Goal: Task Accomplishment & Management: Use online tool/utility

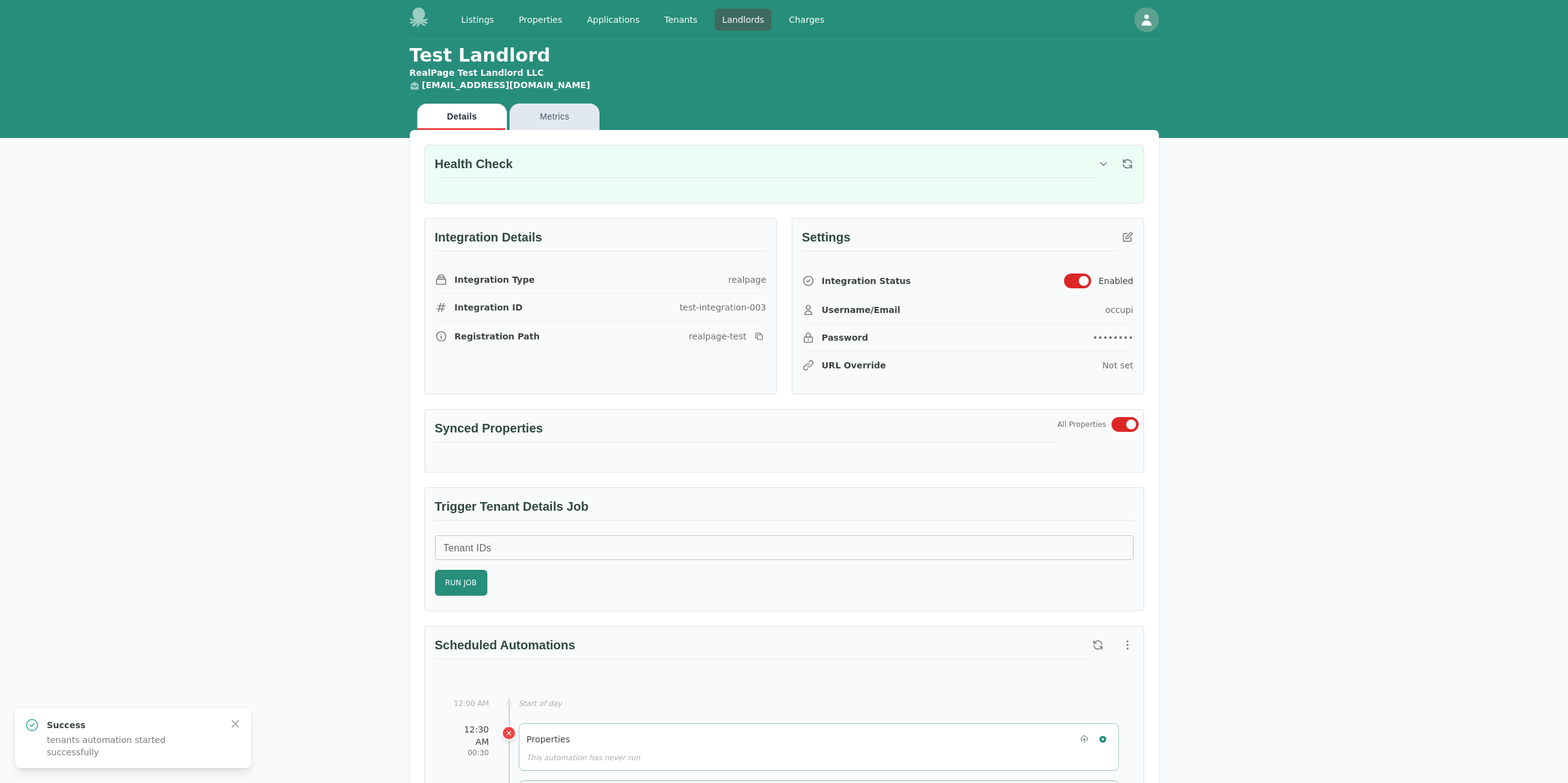
scroll to position [554, 0]
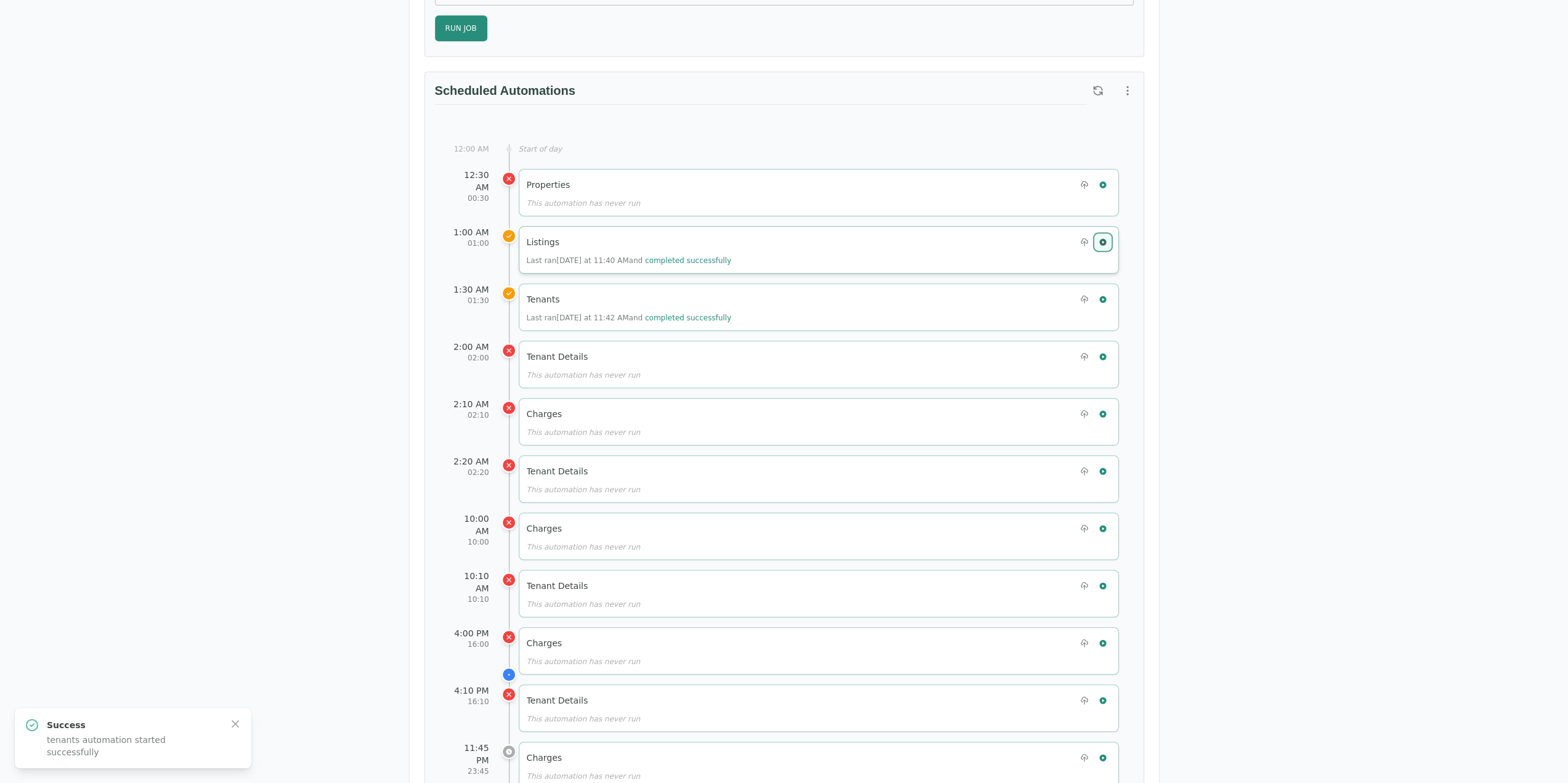
click at [1104, 239] on icon "button" at bounding box center [1102, 241] width 7 height 7
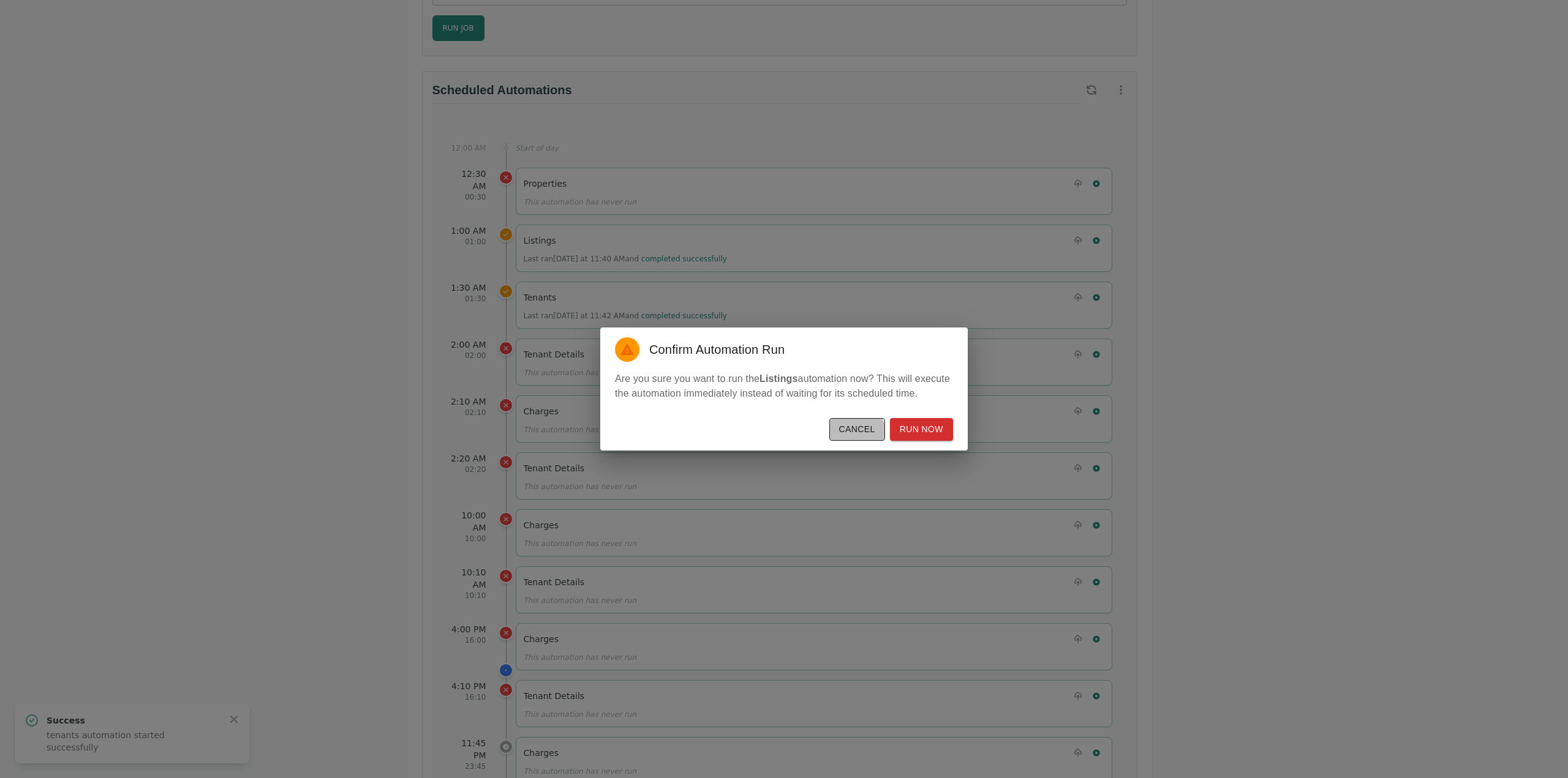
click at [862, 434] on button "Cancel" at bounding box center [857, 430] width 56 height 23
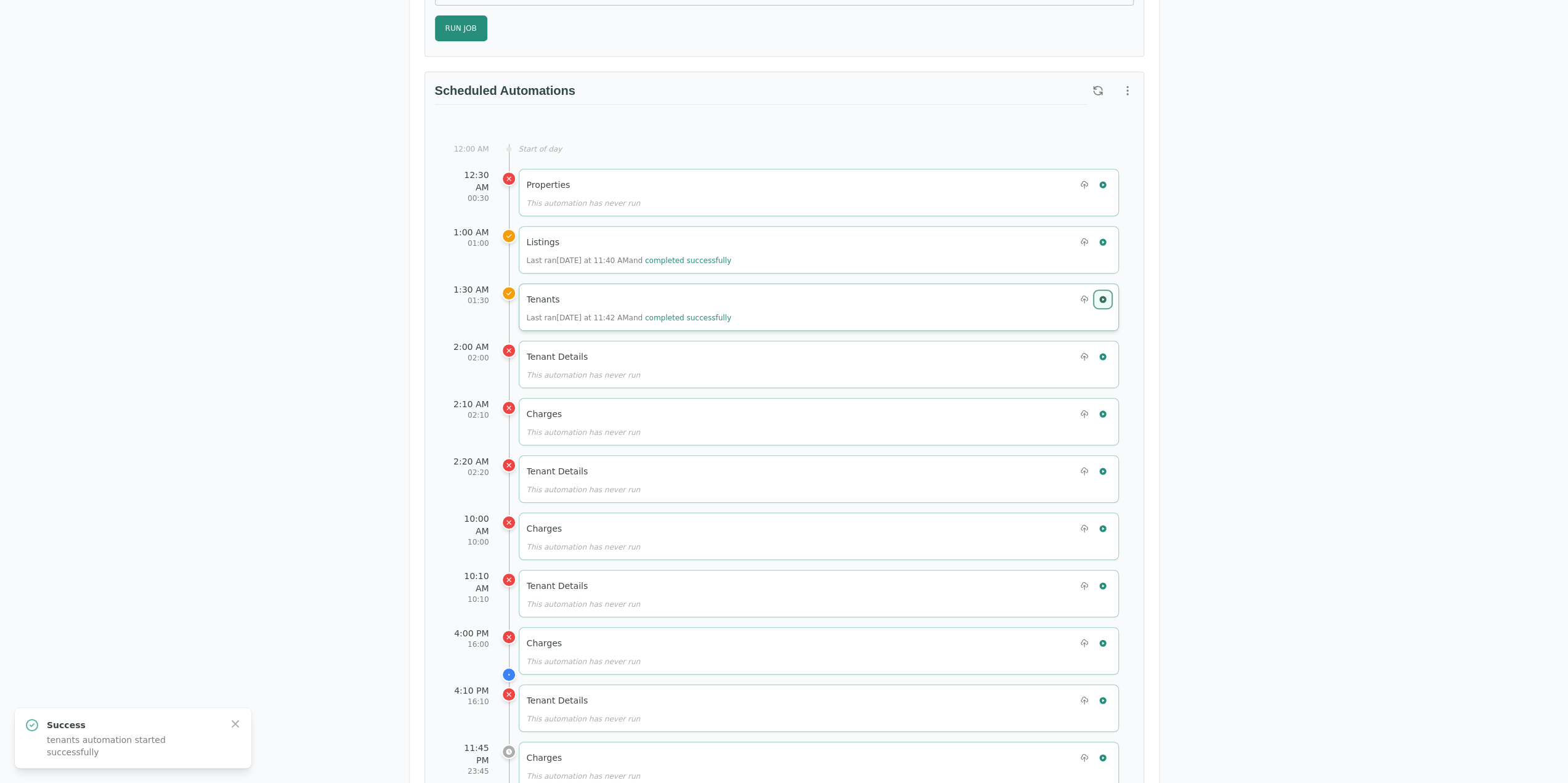
click at [1105, 295] on icon "button" at bounding box center [1103, 299] width 9 height 9
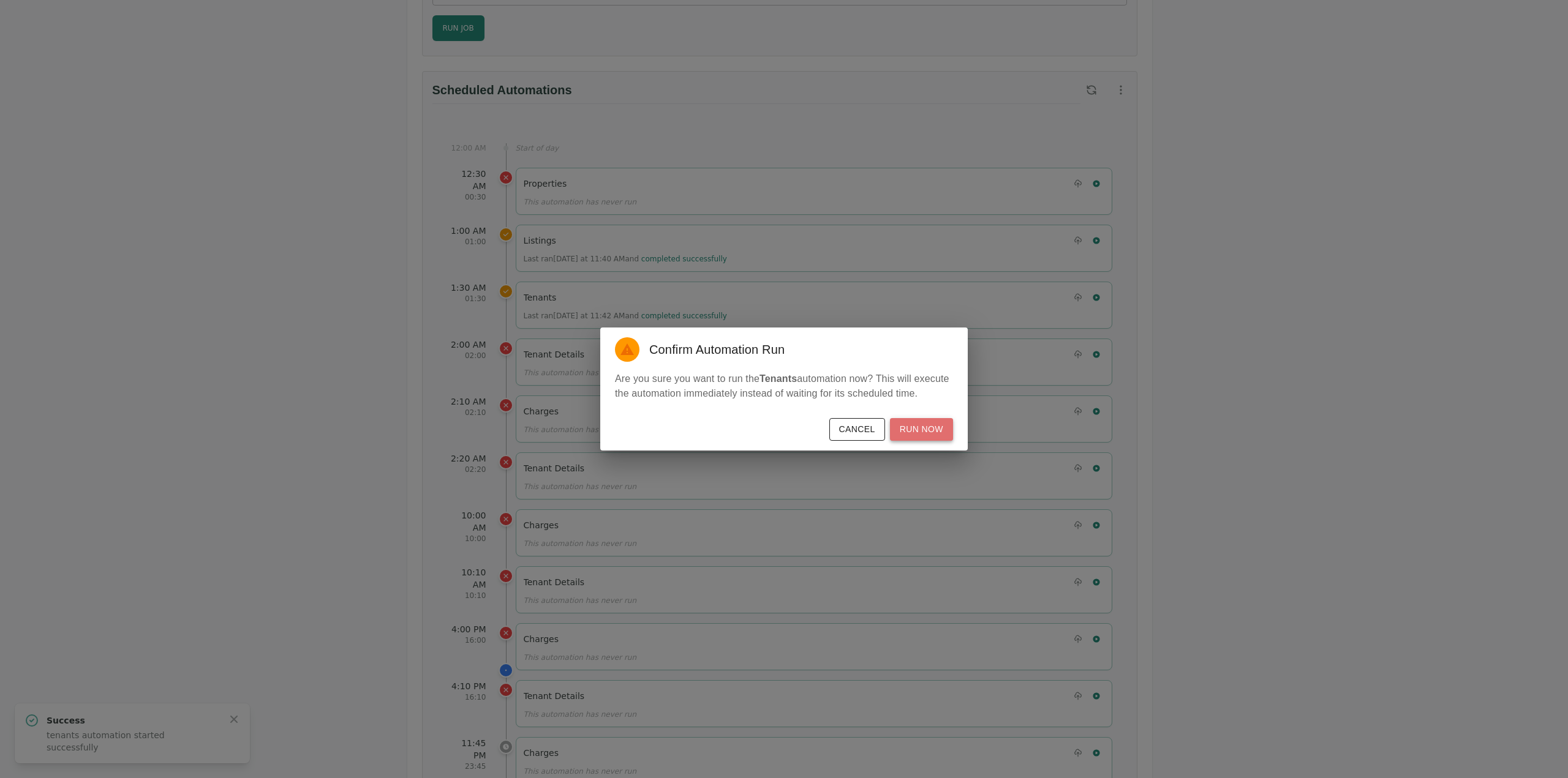
click at [933, 421] on button "Run Now" at bounding box center [922, 430] width 63 height 23
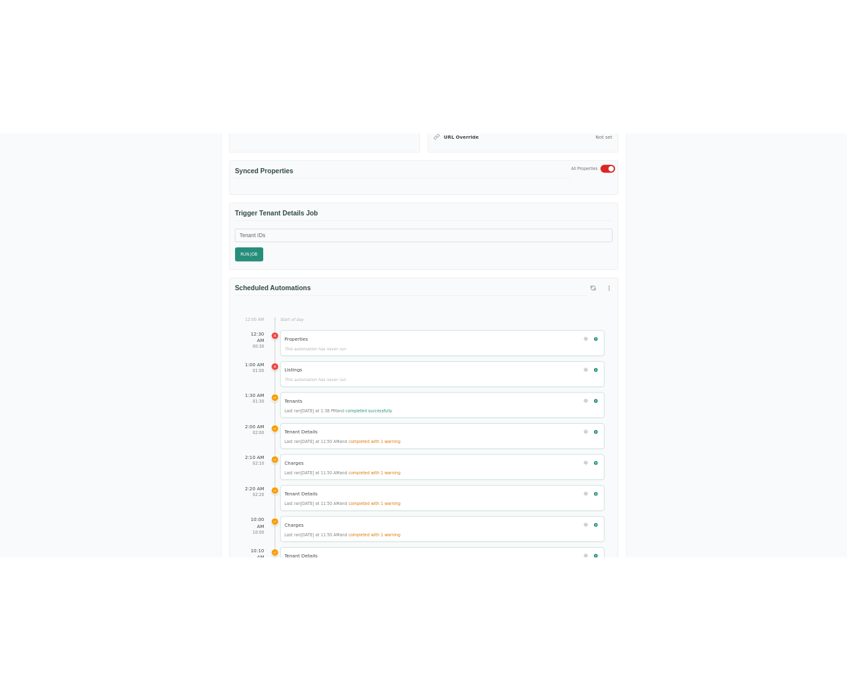
scroll to position [383, 0]
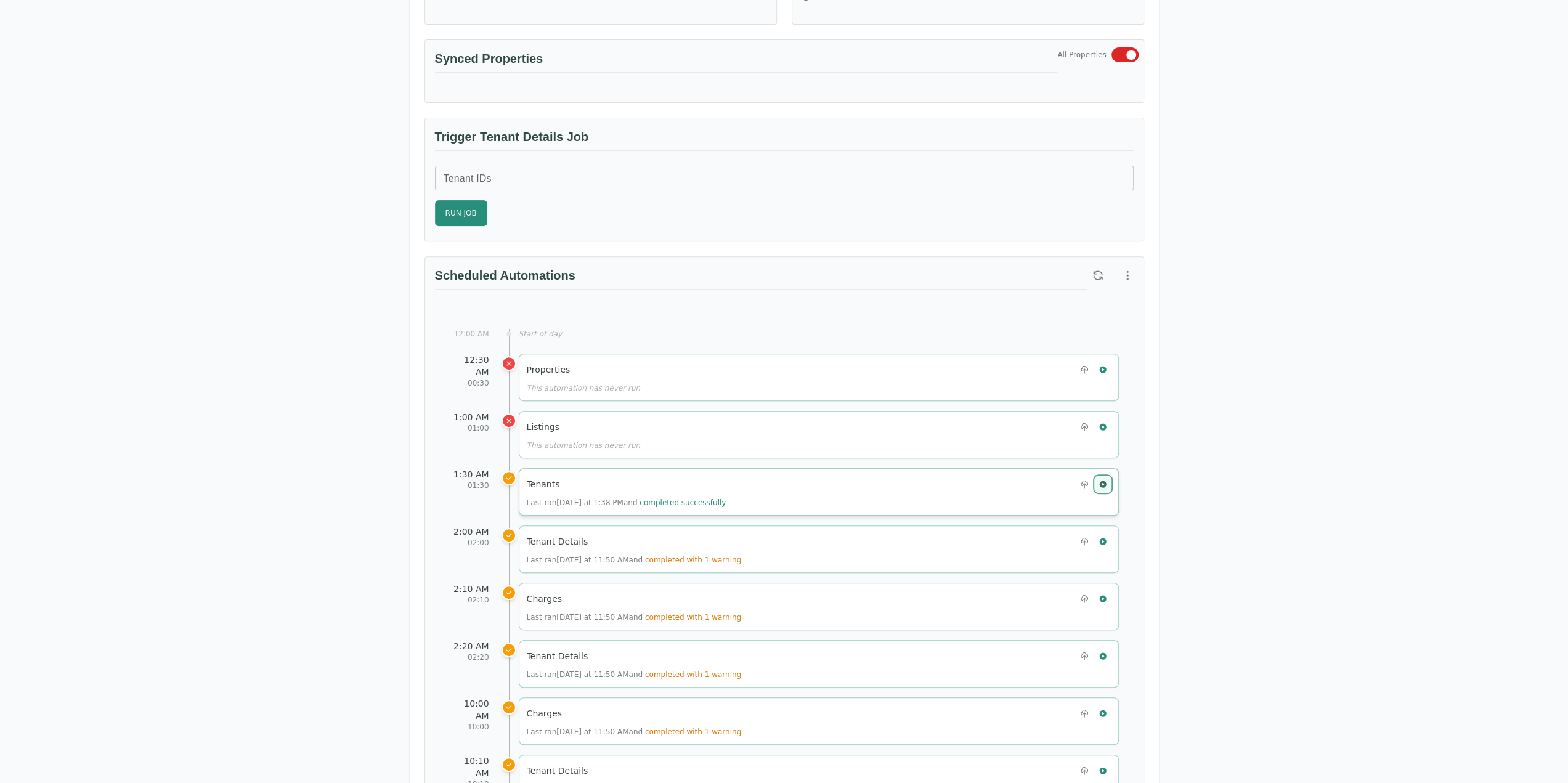
click at [1103, 482] on icon "button" at bounding box center [1103, 484] width 9 height 9
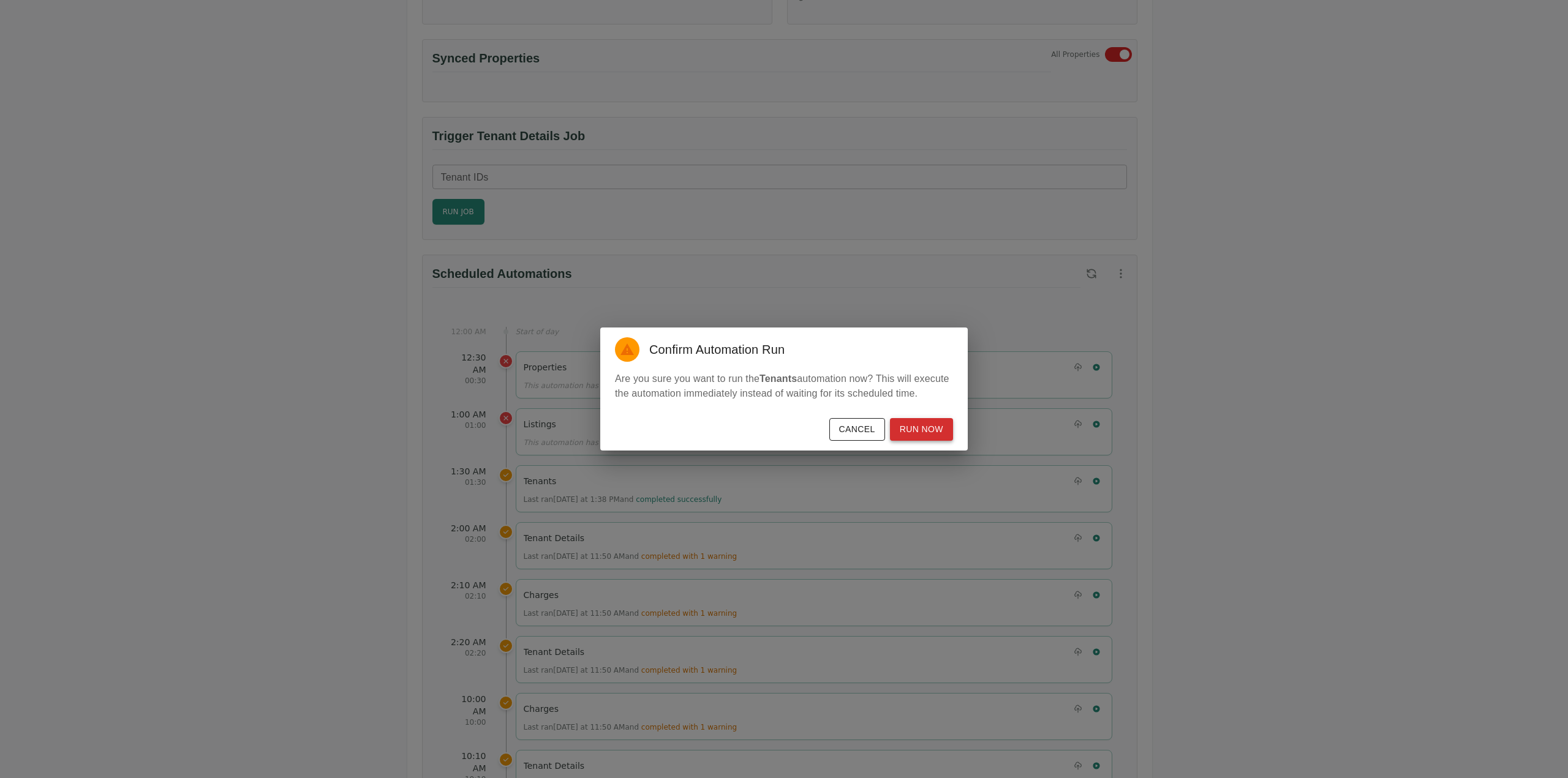
click at [919, 425] on button "Run Now" at bounding box center [922, 430] width 63 height 23
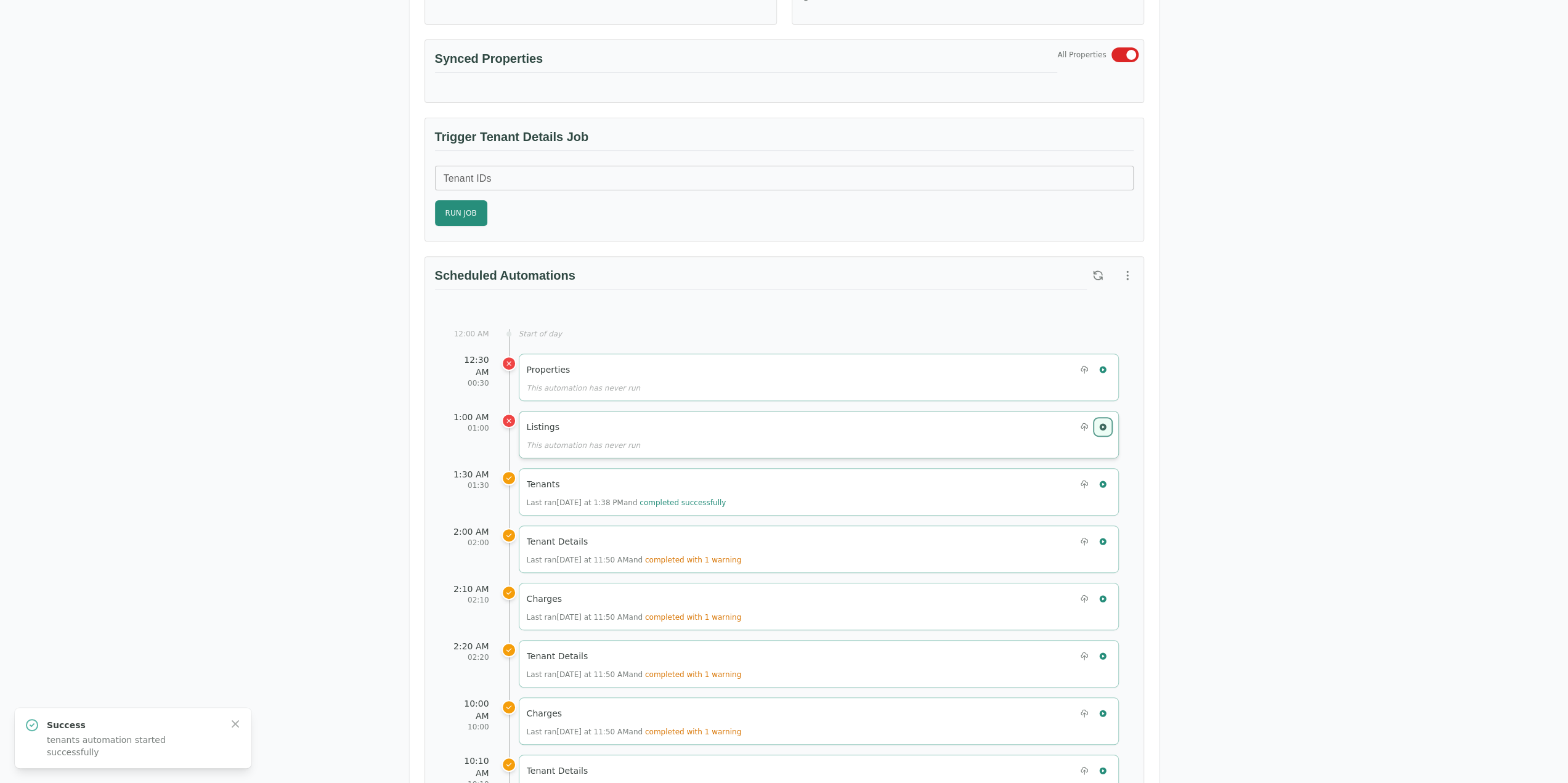
click at [1107, 422] on button "button" at bounding box center [1103, 427] width 16 height 16
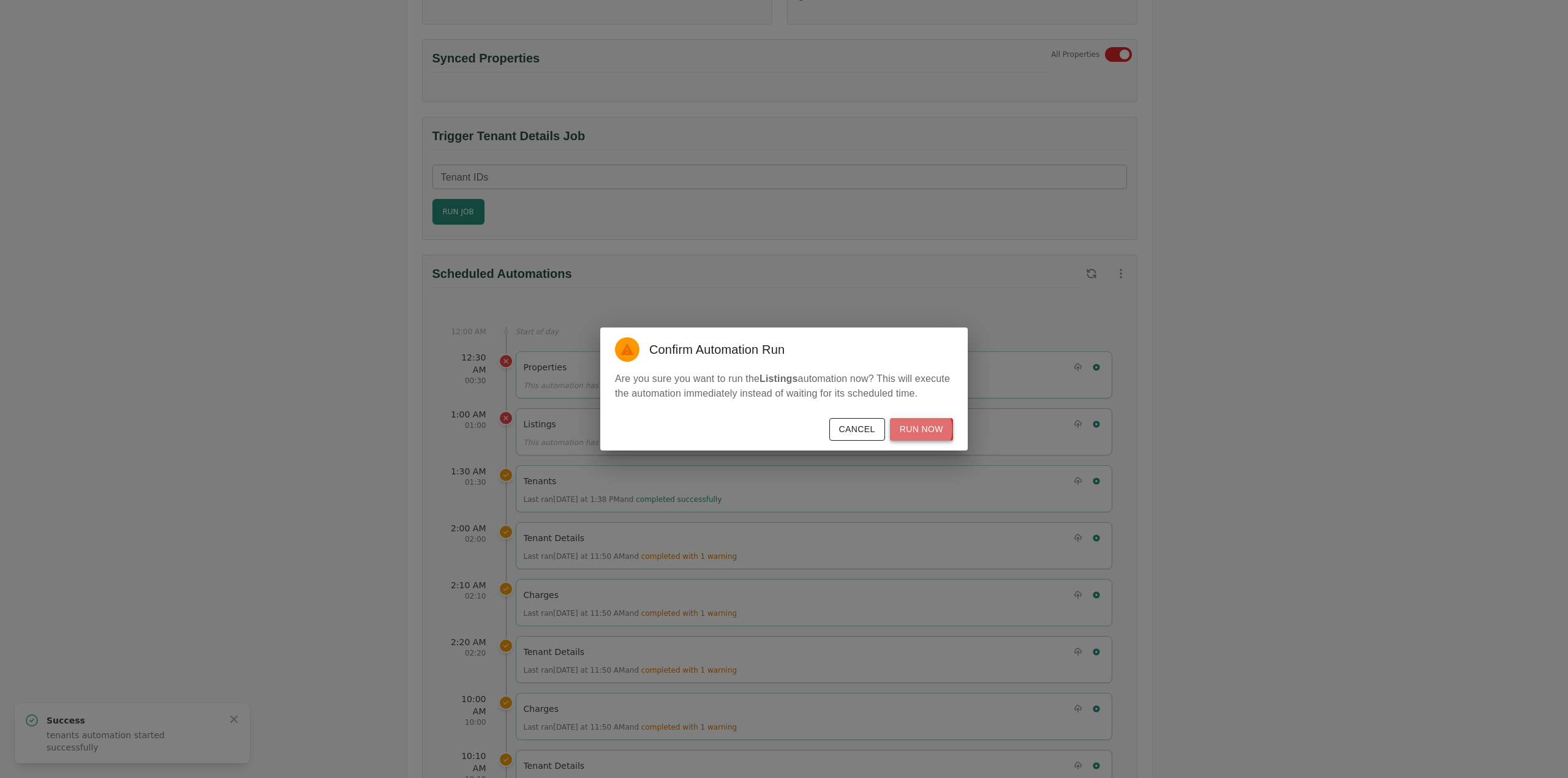
click at [921, 429] on button "Run Now" at bounding box center [922, 430] width 63 height 23
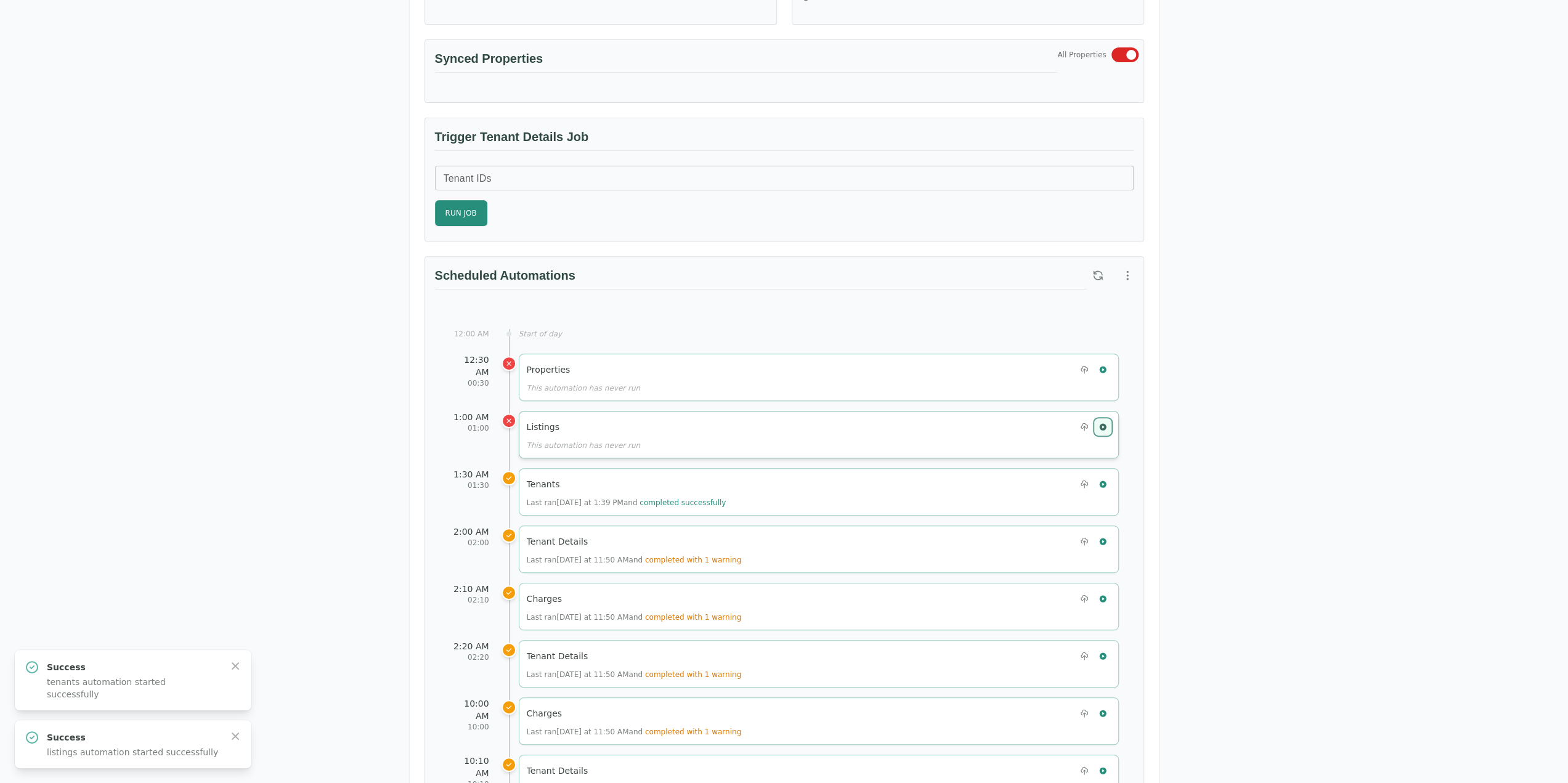
click at [1105, 422] on icon "button" at bounding box center [1103, 426] width 9 height 9
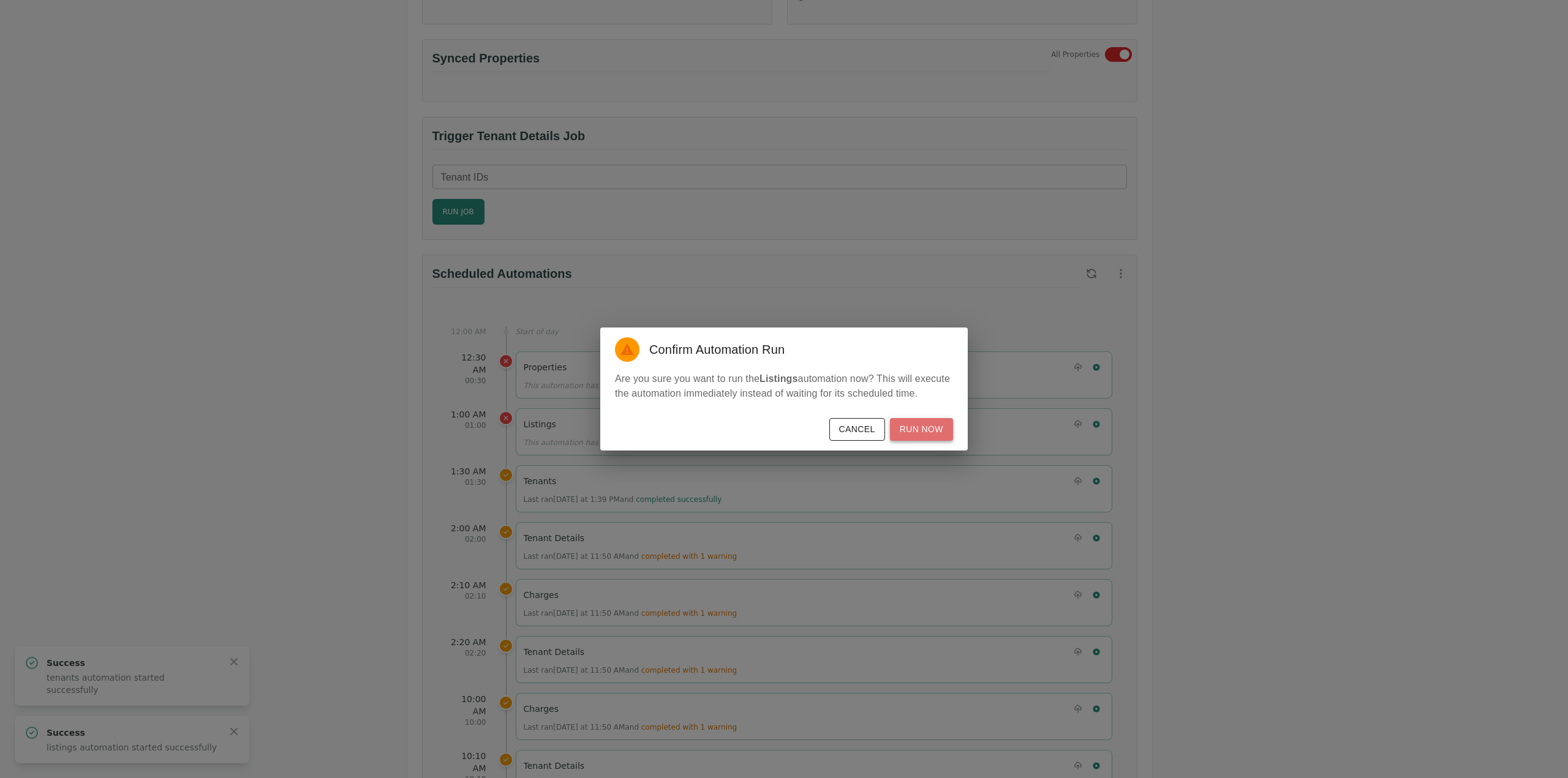
click at [931, 422] on button "Run Now" at bounding box center [922, 430] width 63 height 23
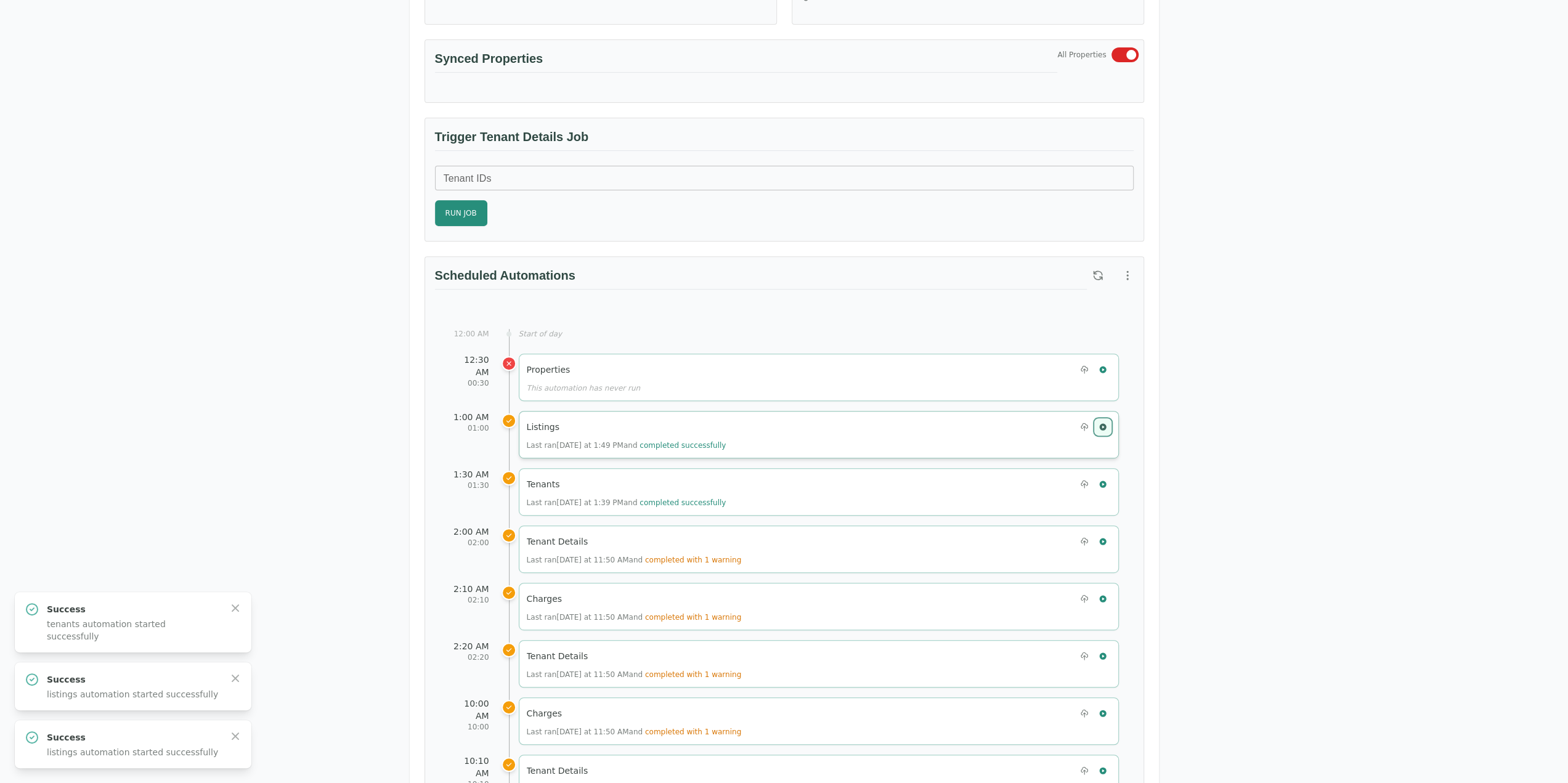
click at [1103, 422] on icon "button" at bounding box center [1103, 426] width 9 height 9
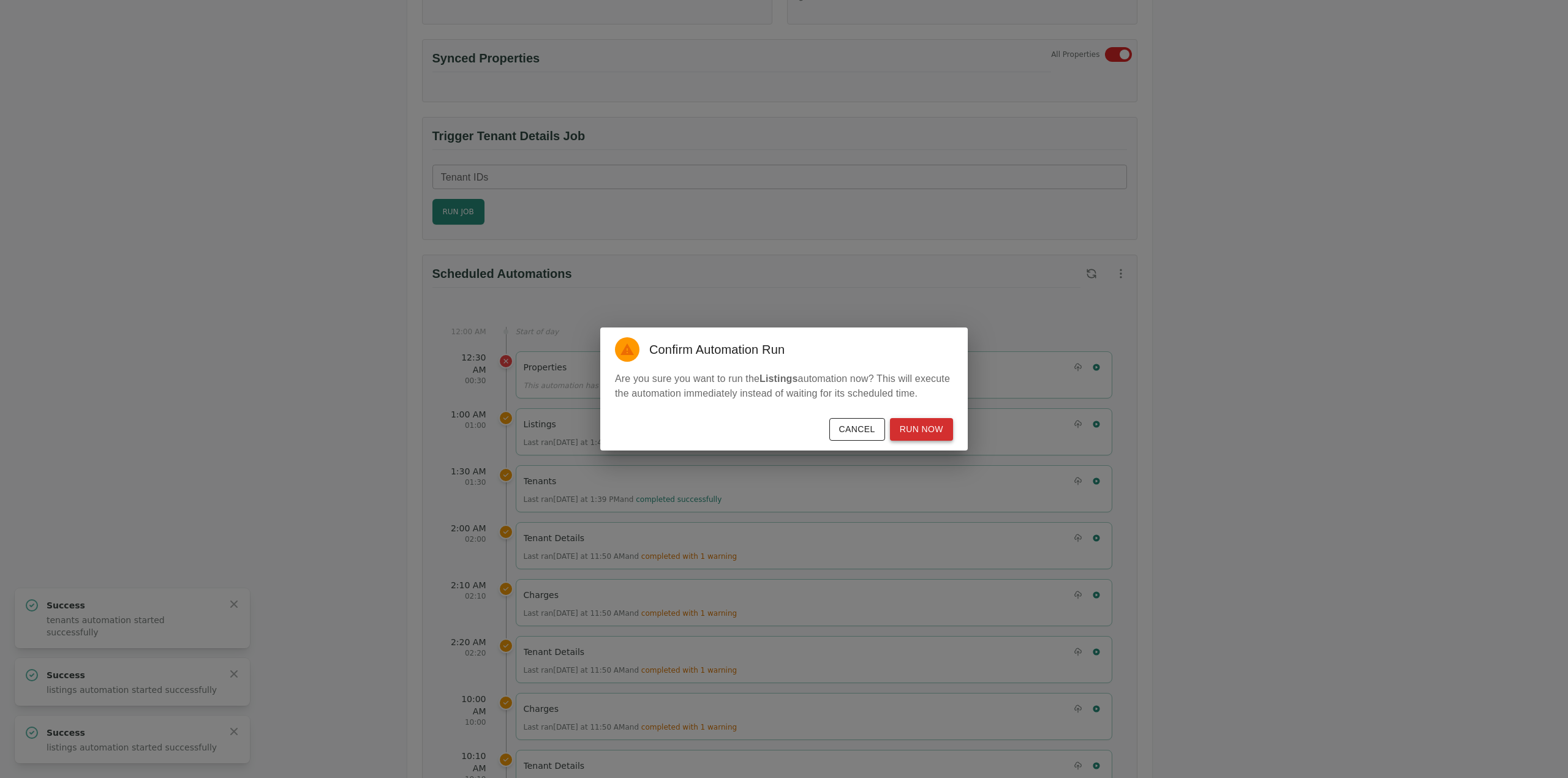
click at [911, 428] on button "Run Now" at bounding box center [922, 430] width 63 height 23
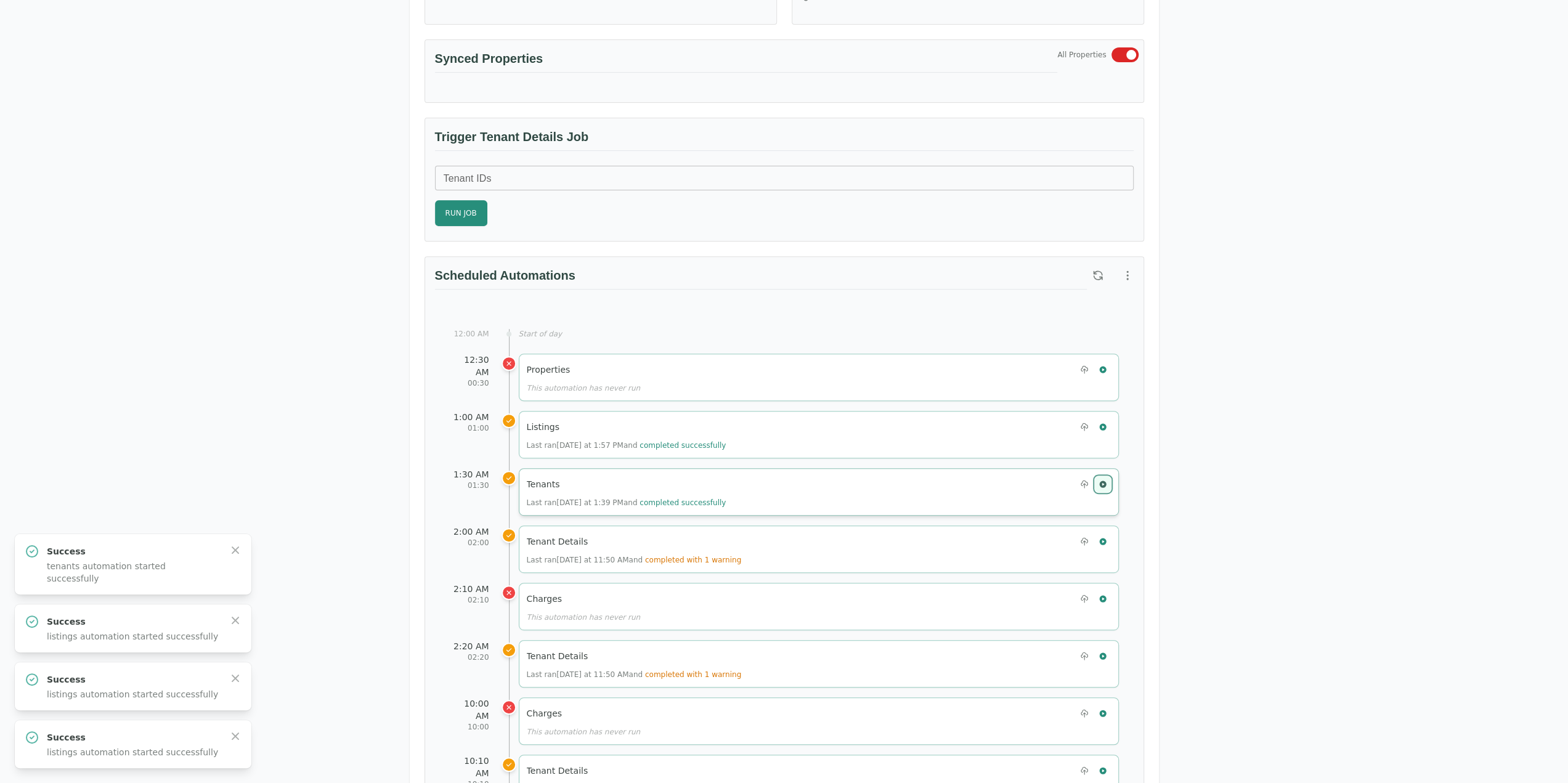
click at [1106, 482] on icon "button" at bounding box center [1103, 484] width 9 height 9
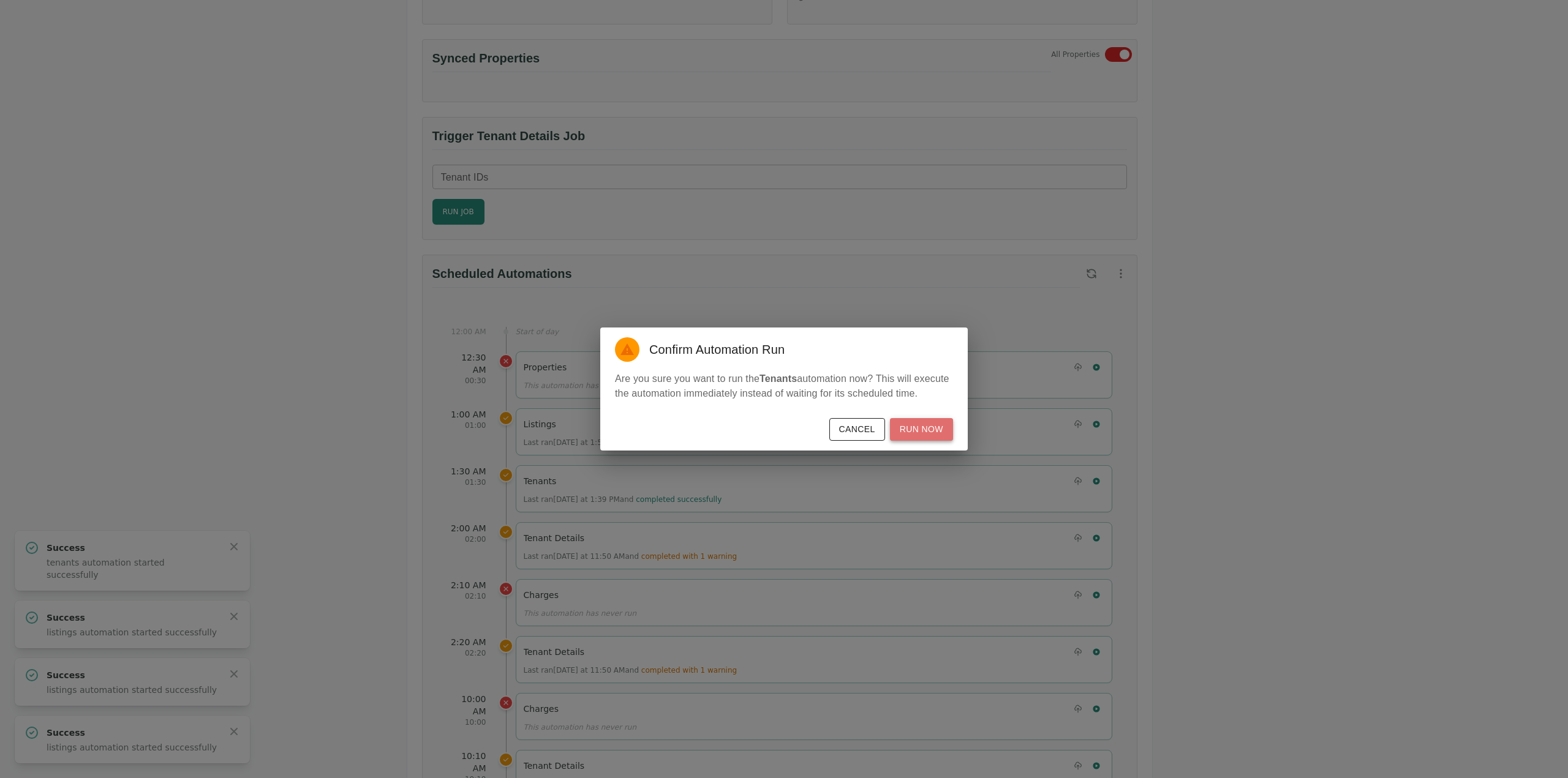
click at [930, 441] on button "Run Now" at bounding box center [922, 430] width 63 height 23
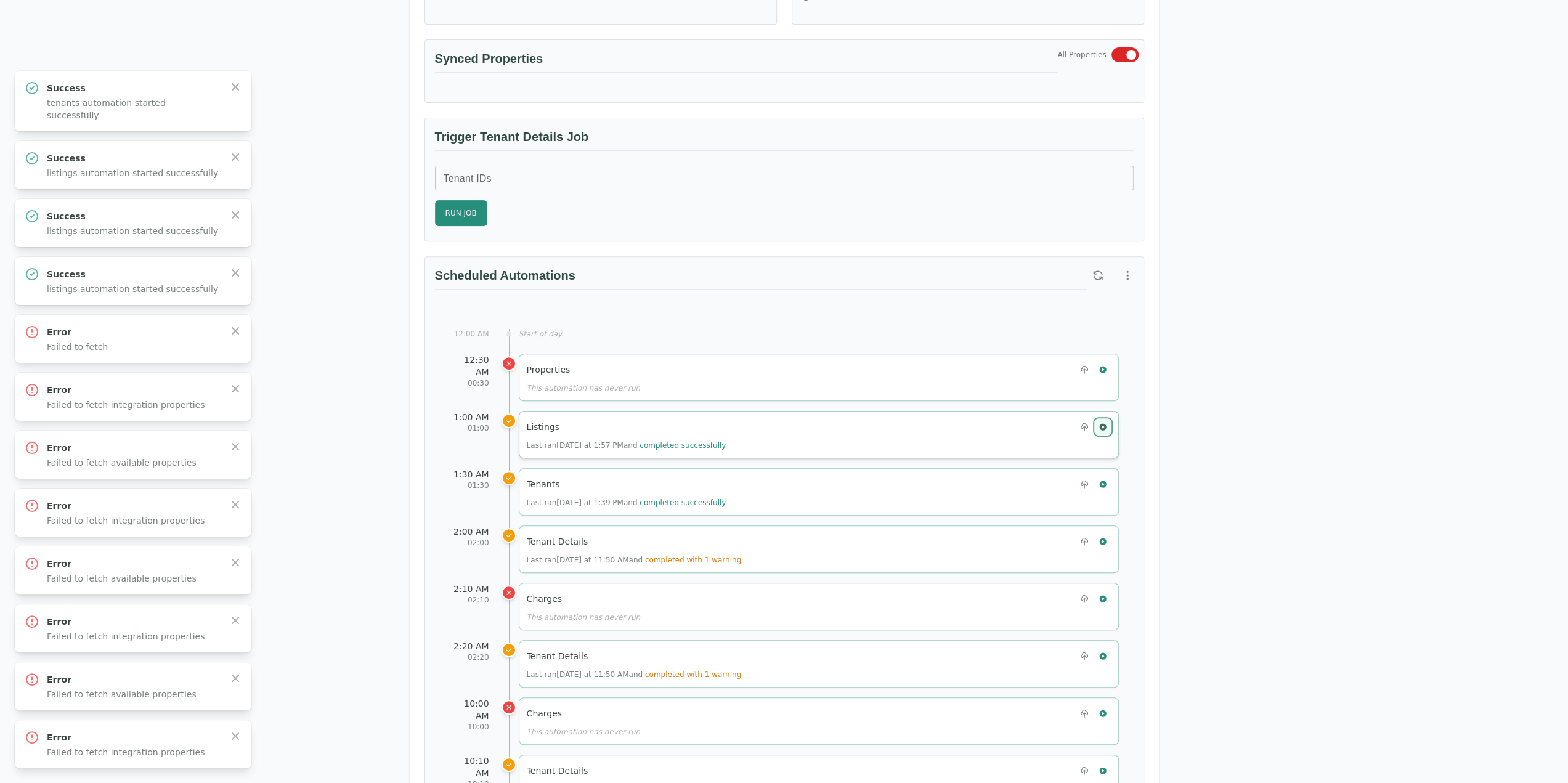
click at [1105, 423] on icon "button" at bounding box center [1102, 426] width 7 height 7
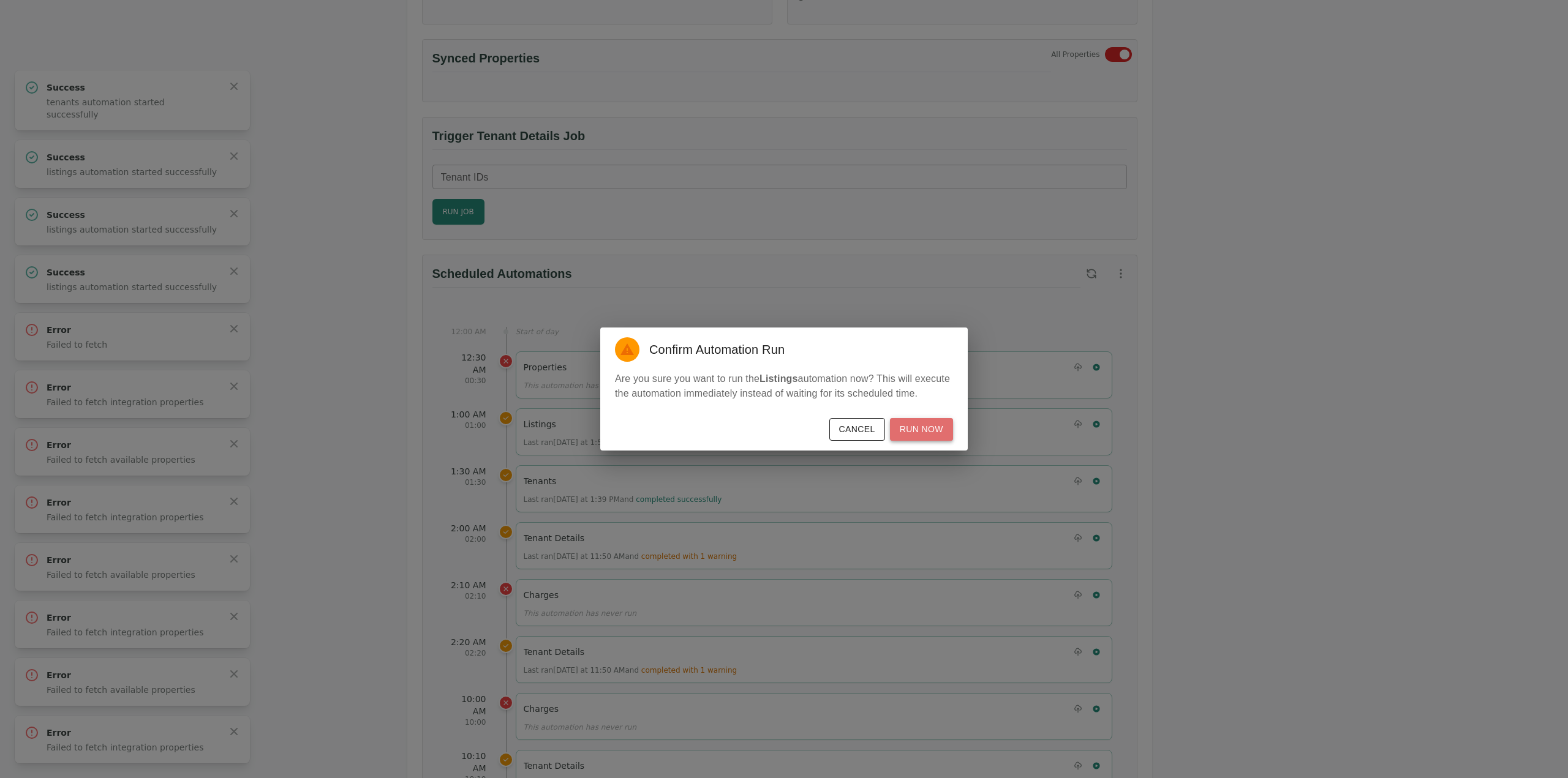
click at [936, 430] on button "Run Now" at bounding box center [922, 430] width 63 height 23
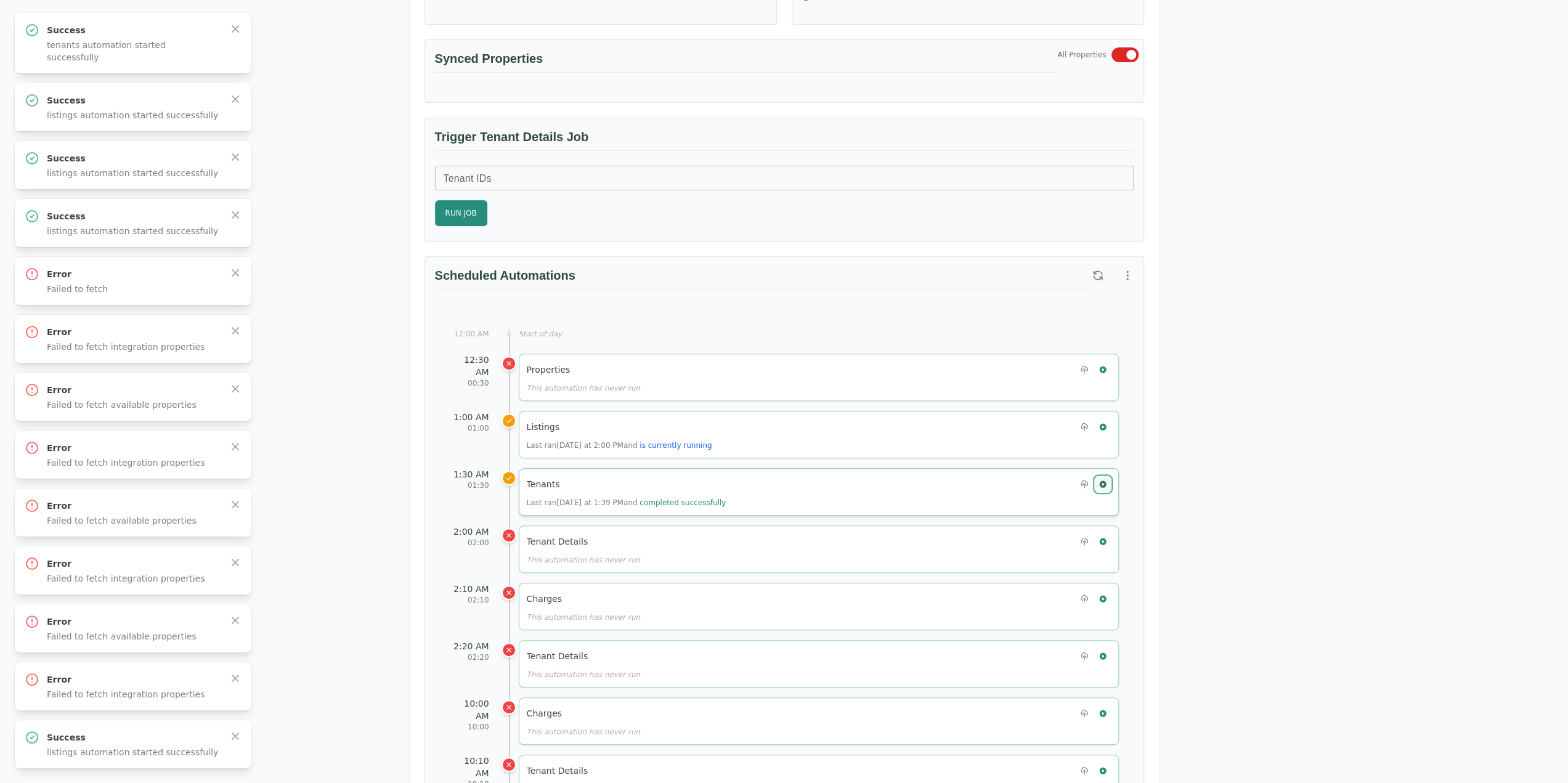
click at [1102, 481] on icon "button" at bounding box center [1102, 484] width 7 height 7
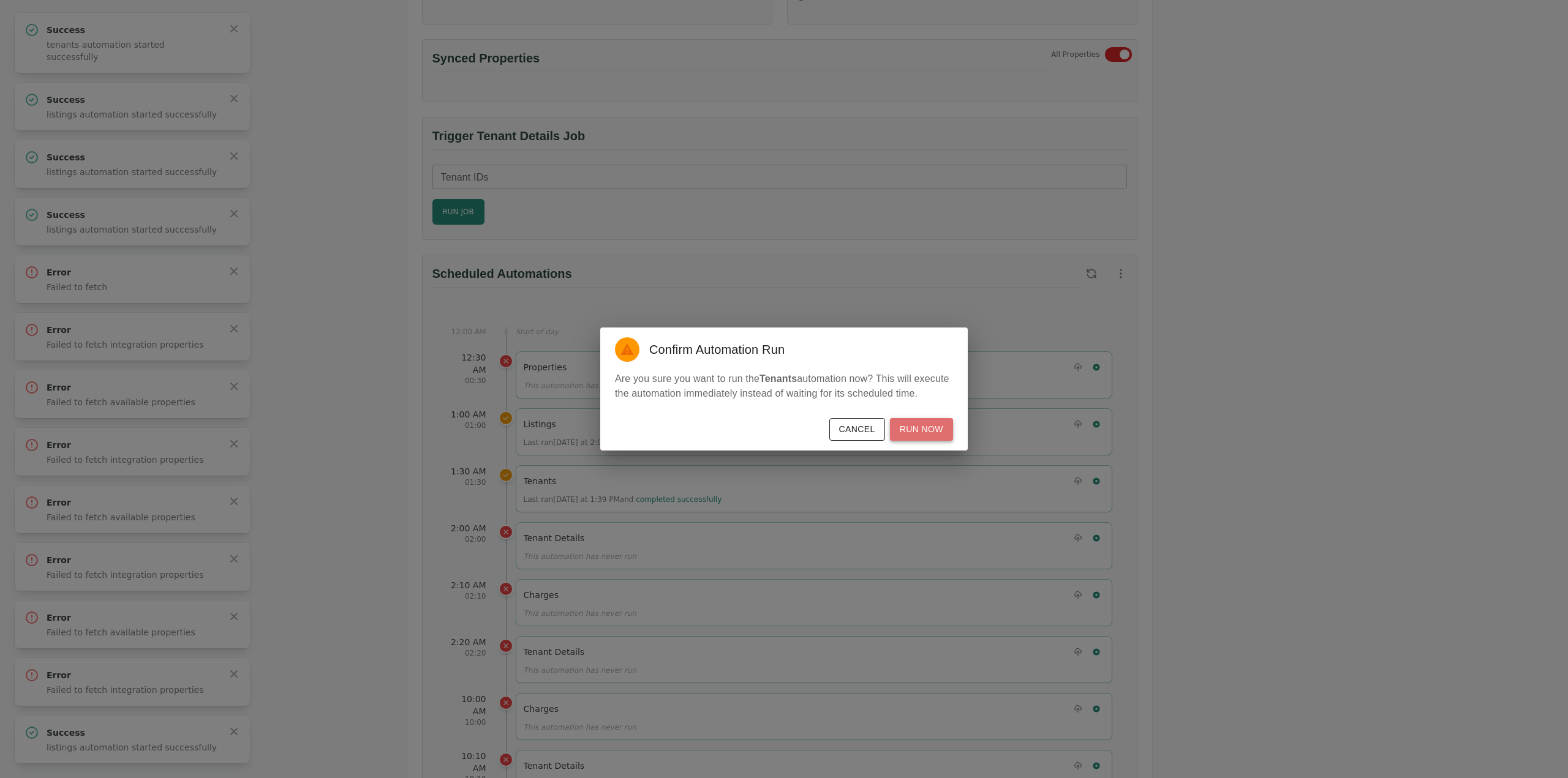
click at [934, 430] on button "Run Now" at bounding box center [922, 430] width 63 height 23
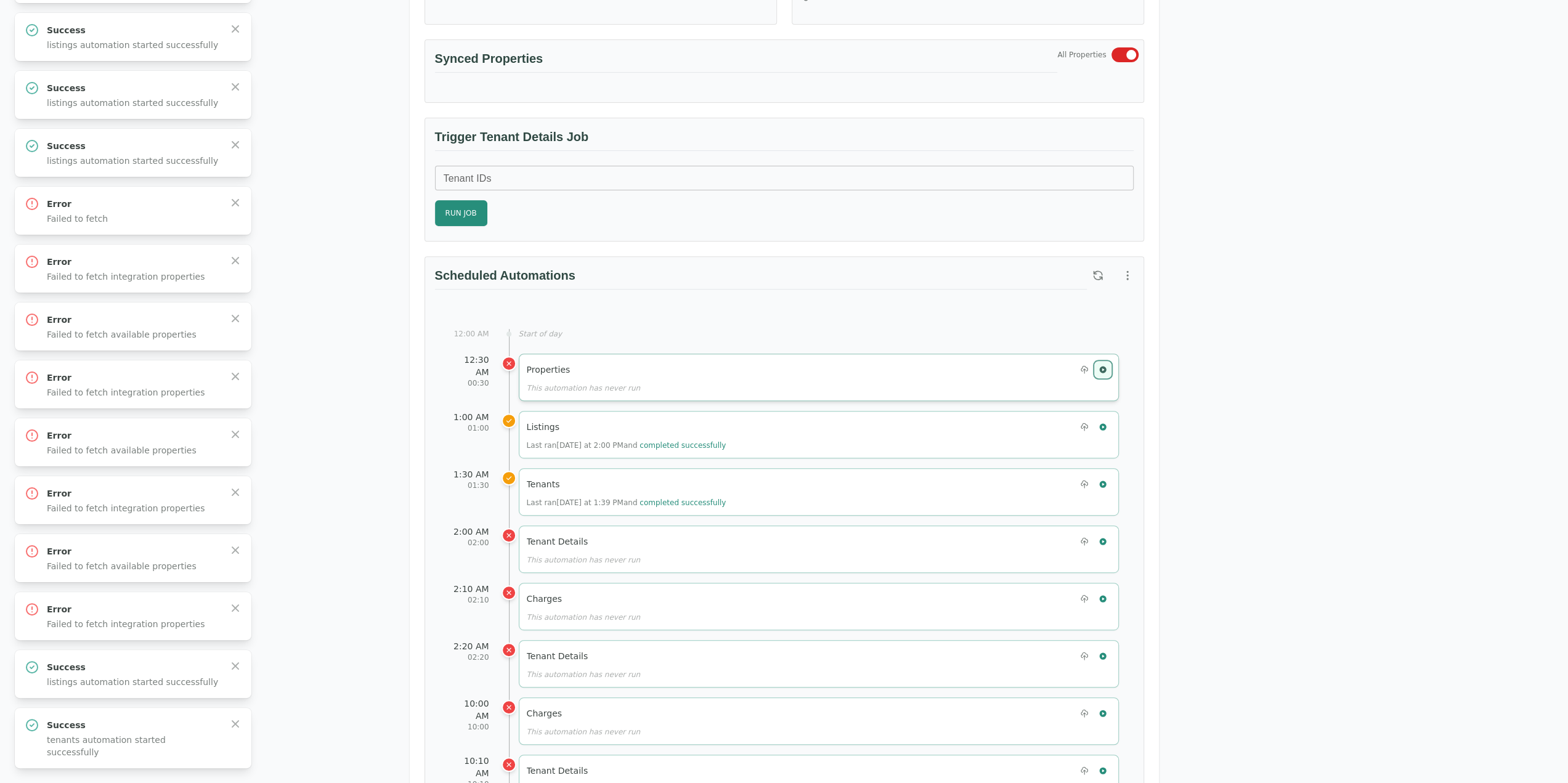
click at [1103, 362] on button "button" at bounding box center [1103, 369] width 16 height 16
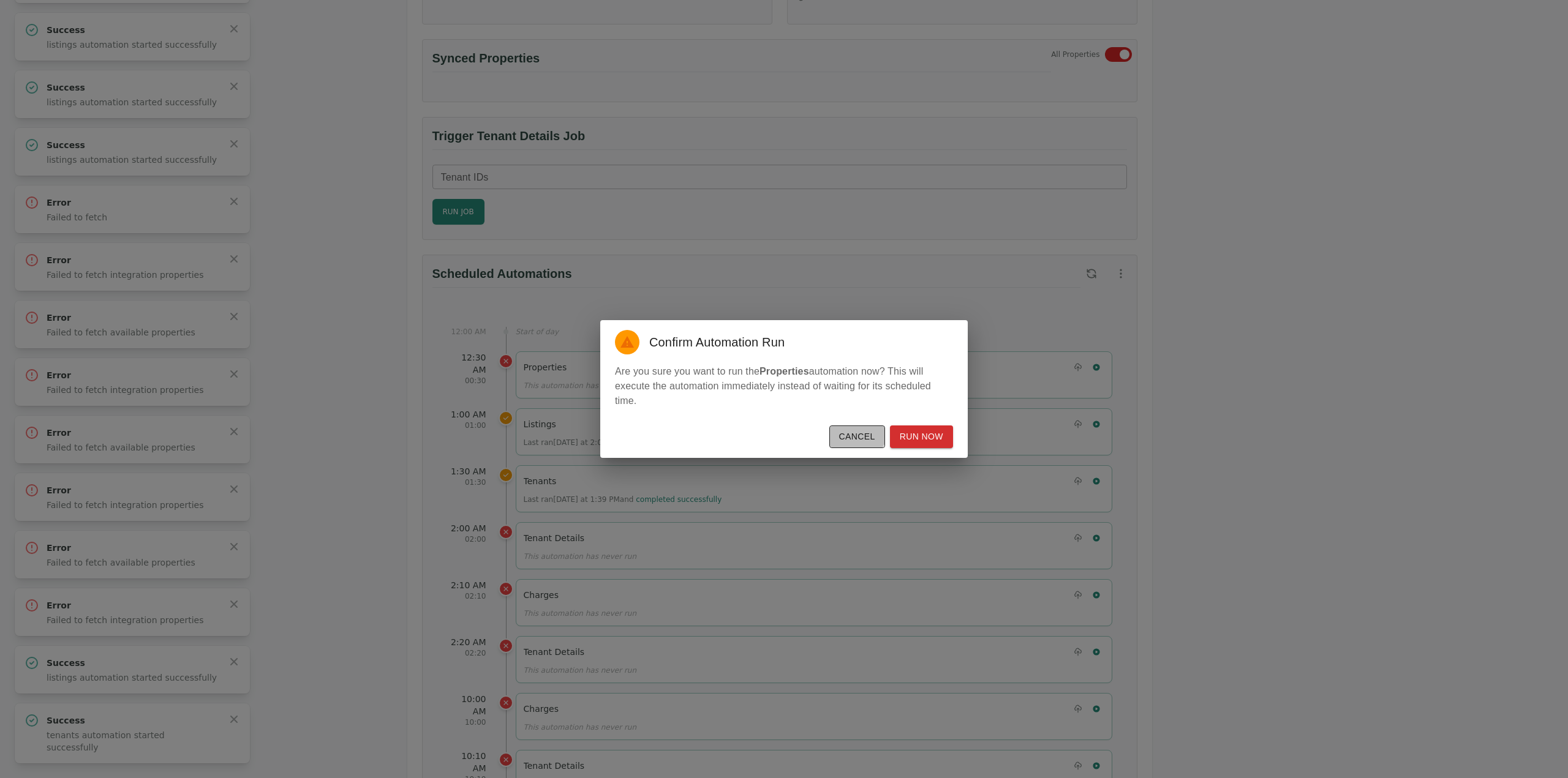
click at [862, 430] on button "Cancel" at bounding box center [857, 437] width 56 height 23
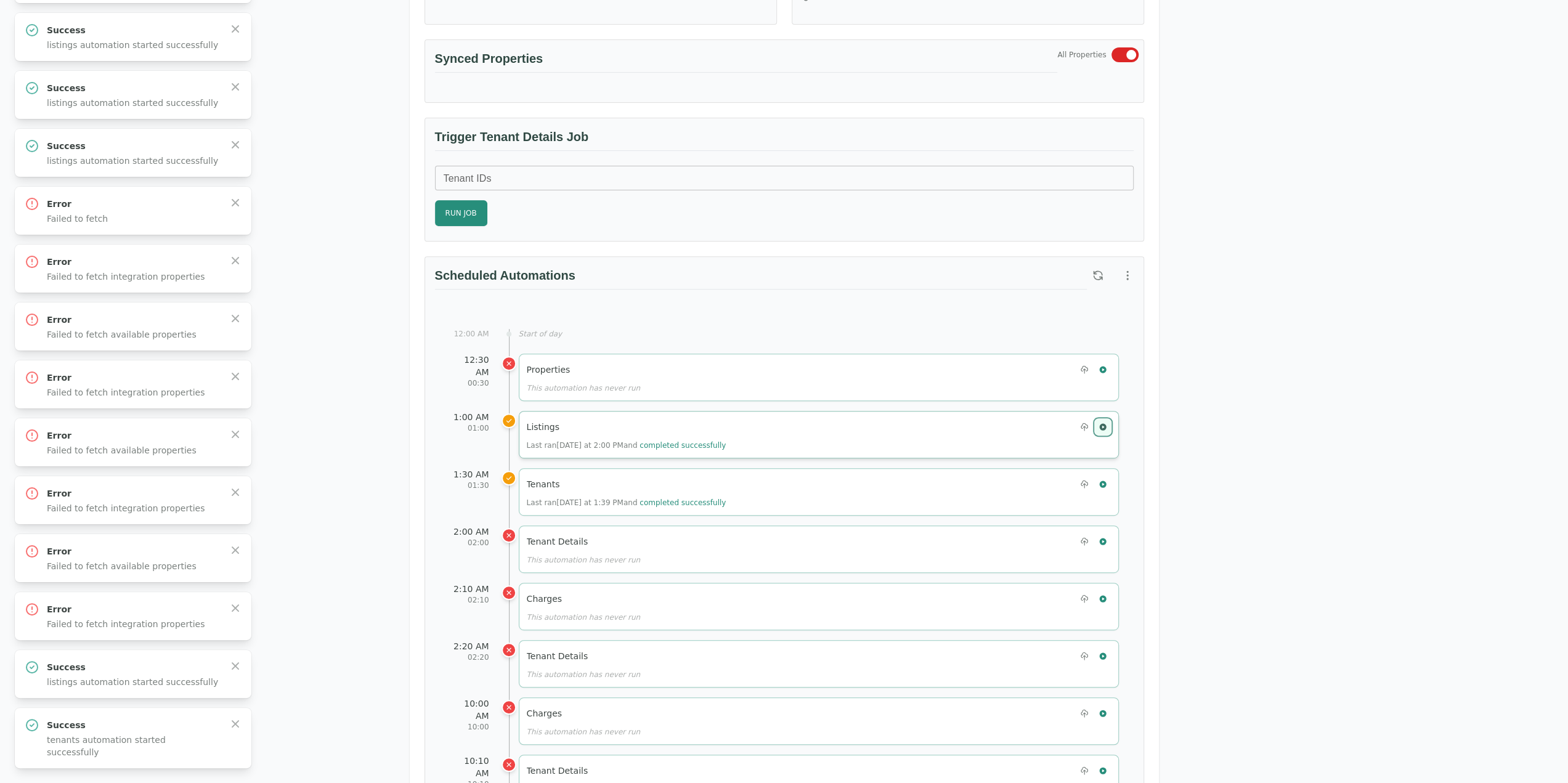
click at [1102, 426] on button "button" at bounding box center [1103, 427] width 16 height 16
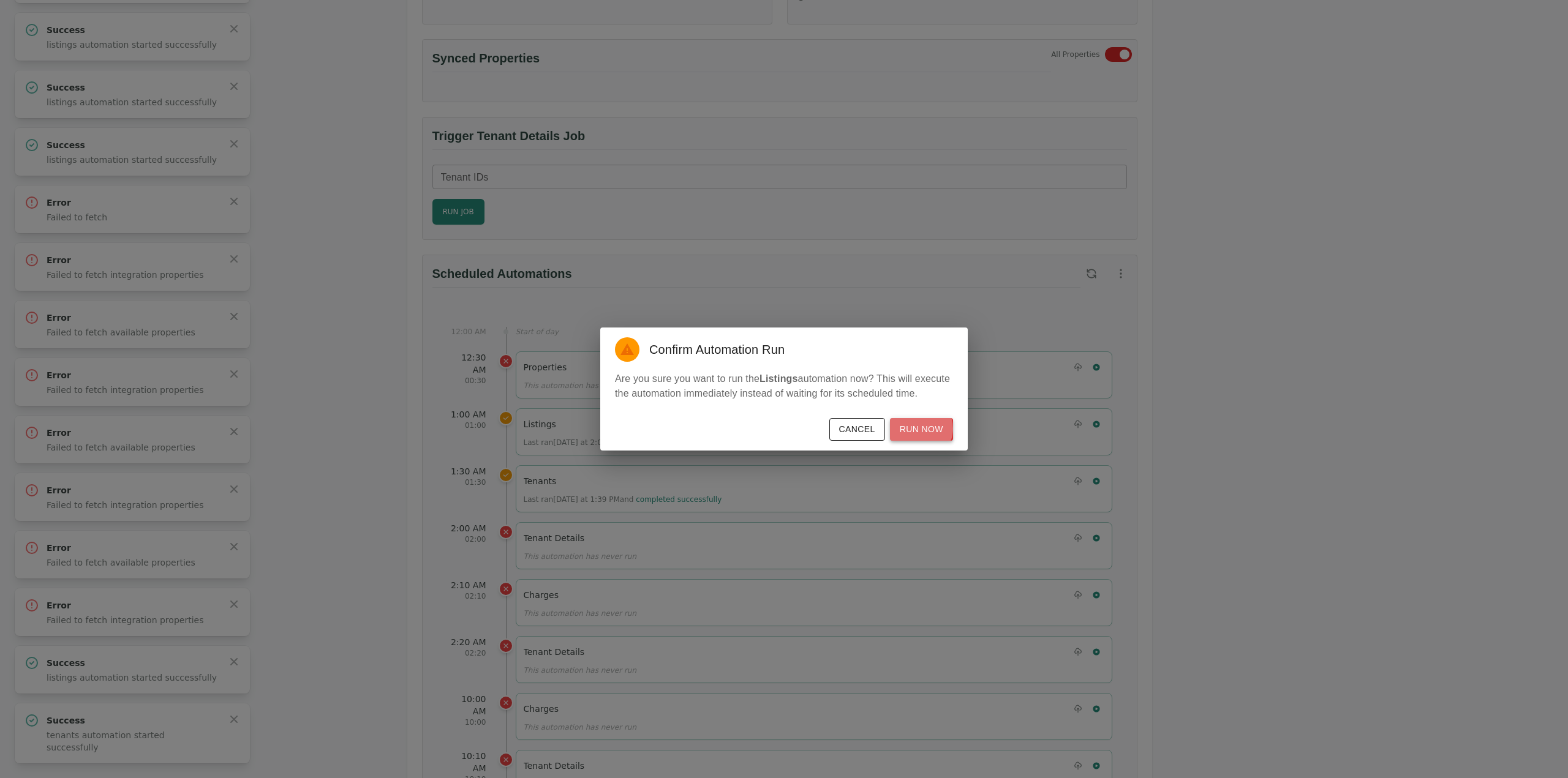
click at [921, 428] on button "Run Now" at bounding box center [922, 430] width 63 height 23
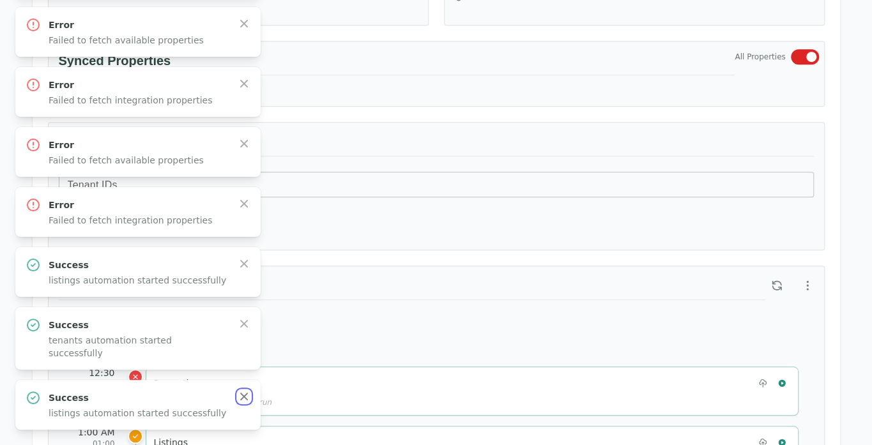
click at [245, 401] on icon "button" at bounding box center [244, 397] width 13 height 13
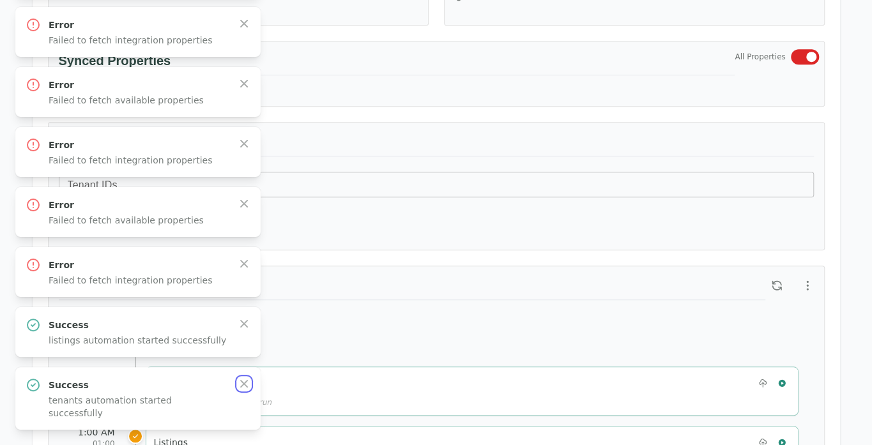
click at [245, 391] on icon "button" at bounding box center [244, 384] width 13 height 13
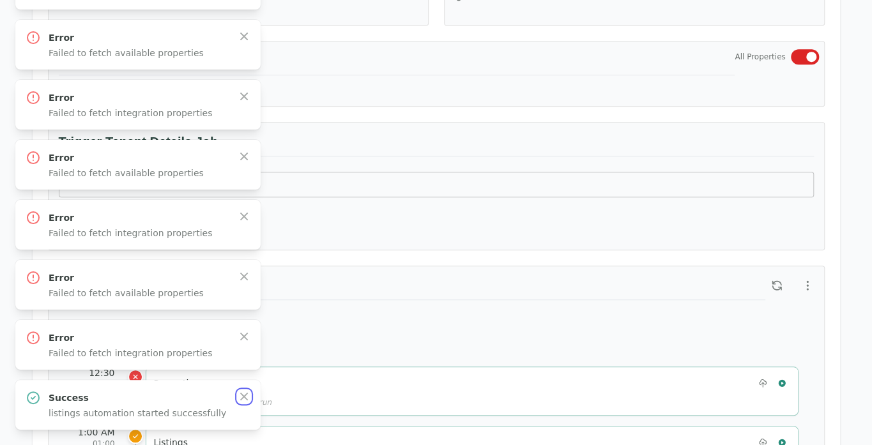
click at [245, 401] on icon "button" at bounding box center [244, 397] width 13 height 13
click at [245, 343] on icon "button" at bounding box center [244, 336] width 13 height 13
click at [245, 401] on icon "button" at bounding box center [244, 397] width 13 height 13
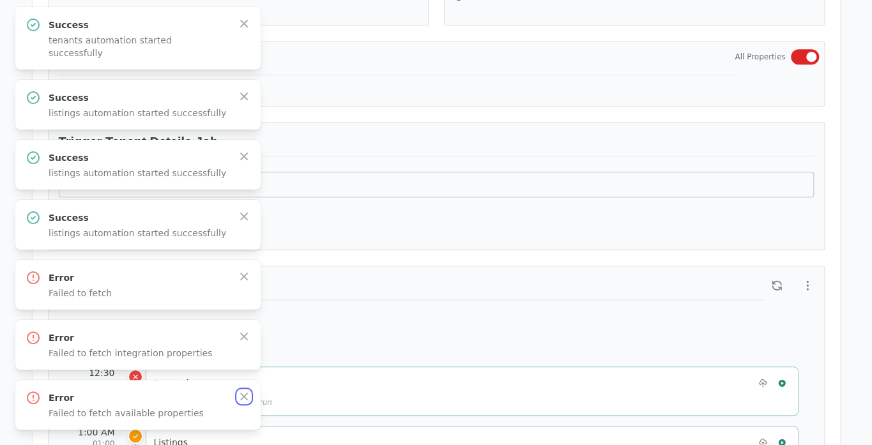
click at [245, 401] on icon "button" at bounding box center [244, 397] width 13 height 13
click at [245, 343] on icon "button" at bounding box center [244, 336] width 13 height 13
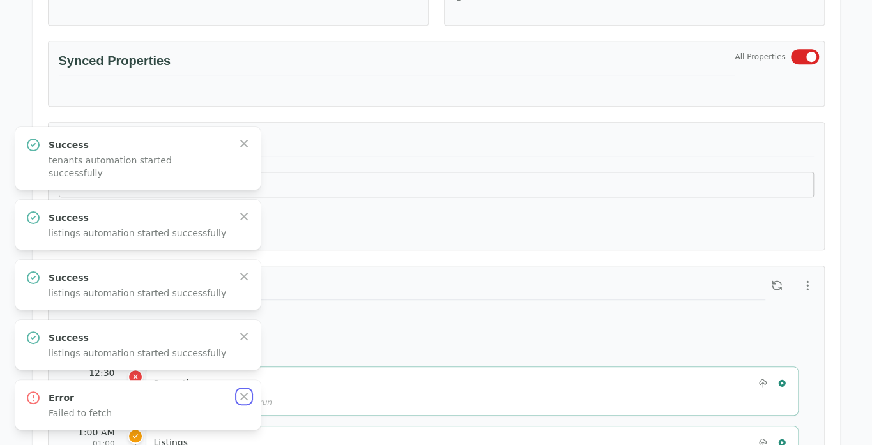
click at [245, 401] on icon "button" at bounding box center [244, 397] width 13 height 13
click at [245, 343] on icon "button" at bounding box center [244, 336] width 13 height 13
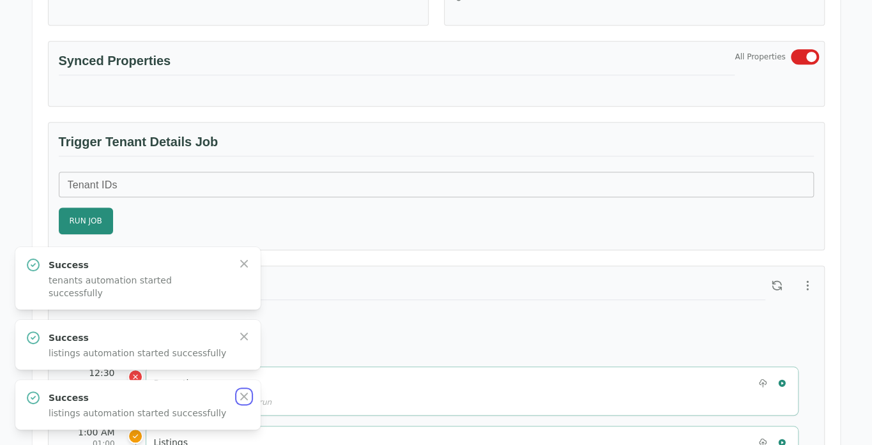
click at [245, 401] on icon "button" at bounding box center [244, 397] width 13 height 13
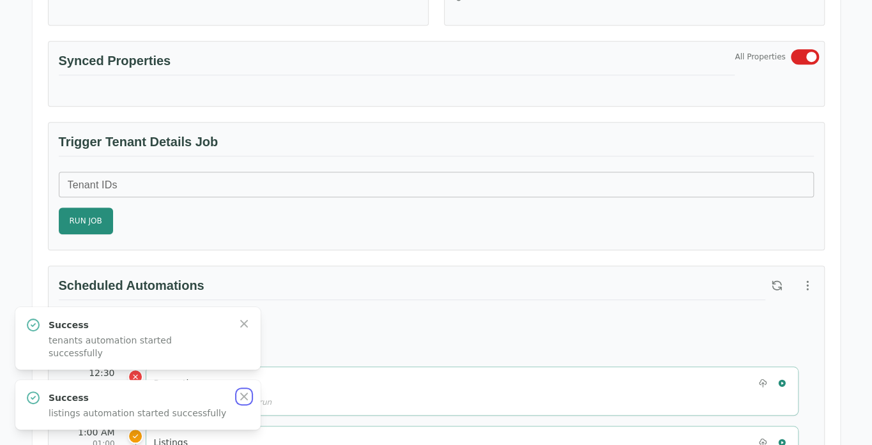
click at [245, 401] on icon "button" at bounding box center [244, 397] width 13 height 13
click at [245, 330] on icon "button" at bounding box center [244, 324] width 13 height 13
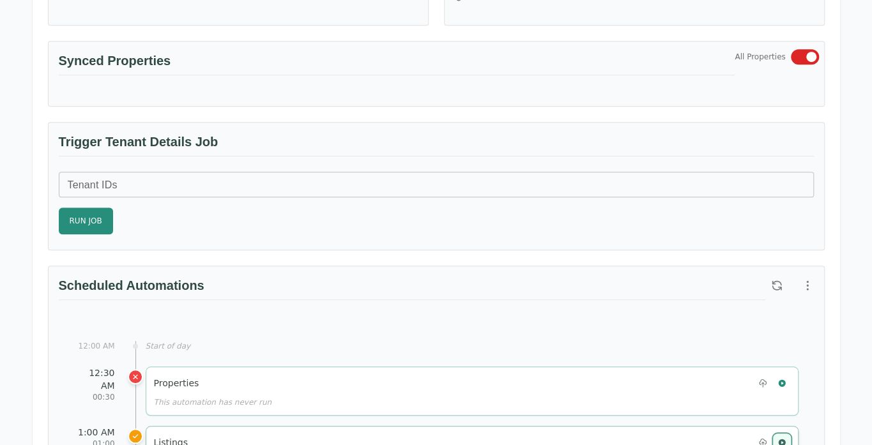
click at [785, 438] on icon "button" at bounding box center [782, 442] width 9 height 9
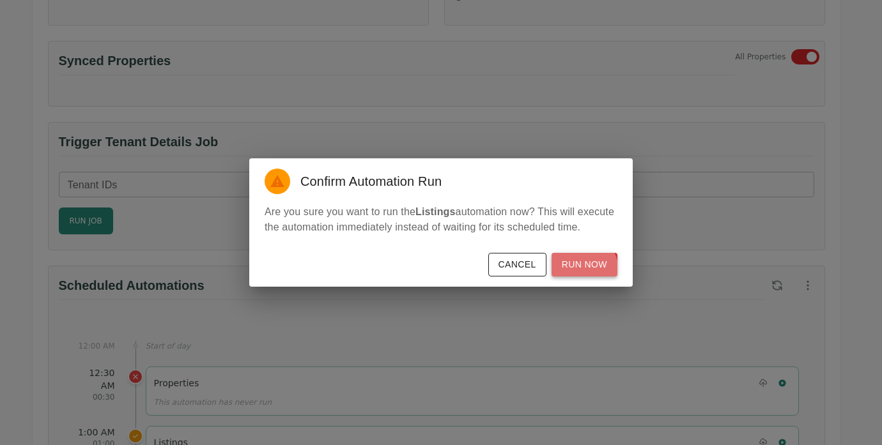
click at [580, 270] on button "Run Now" at bounding box center [585, 265] width 66 height 24
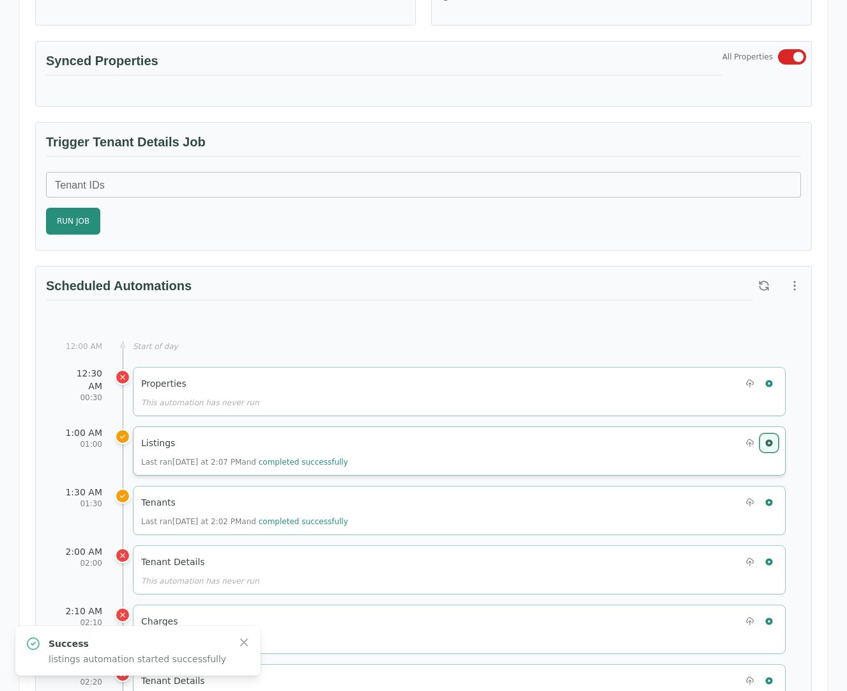
click at [768, 439] on icon "button" at bounding box center [769, 442] width 7 height 7
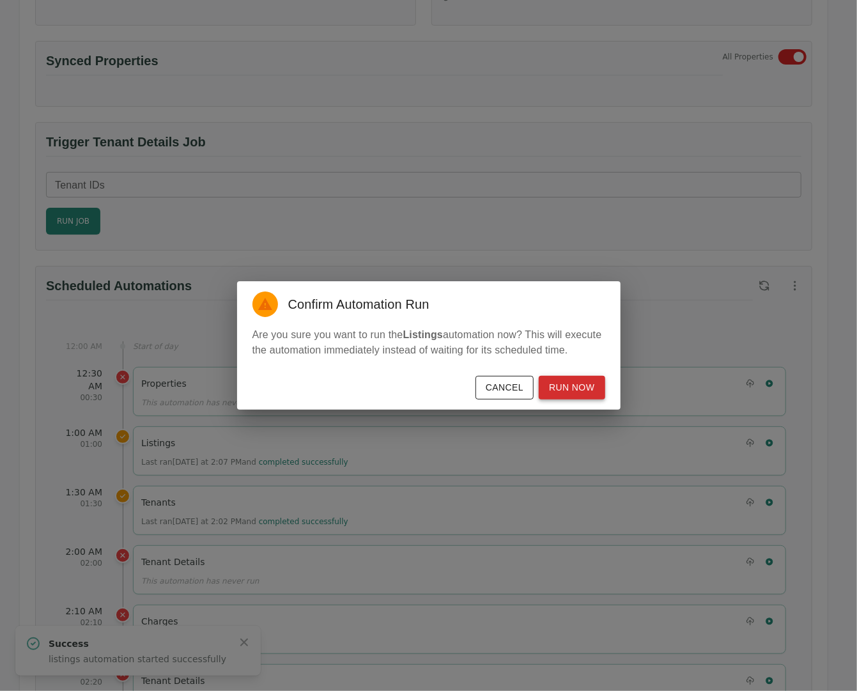
click at [564, 386] on button "Run Now" at bounding box center [572, 388] width 66 height 24
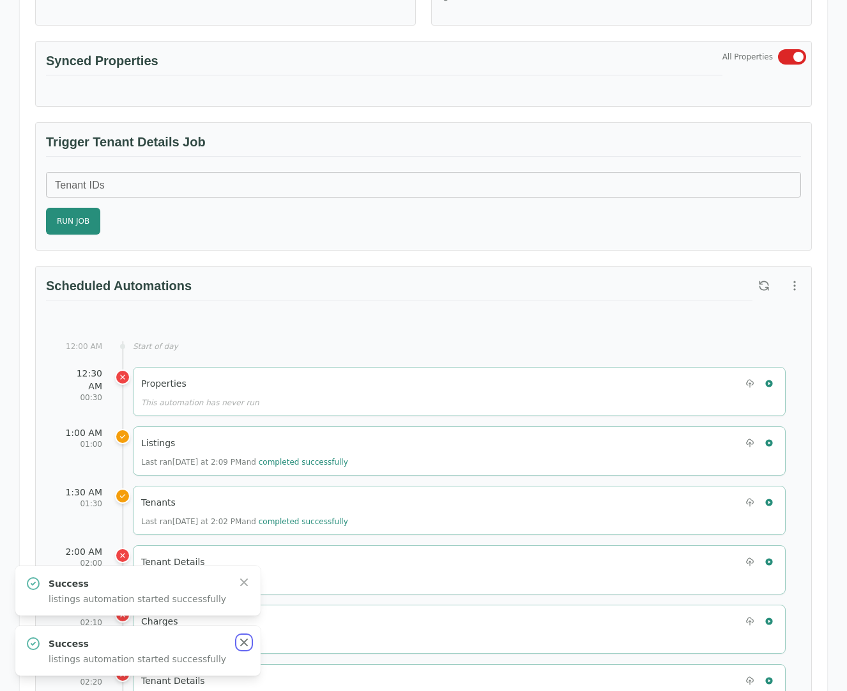
click at [244, 640] on icon "button" at bounding box center [244, 642] width 13 height 13
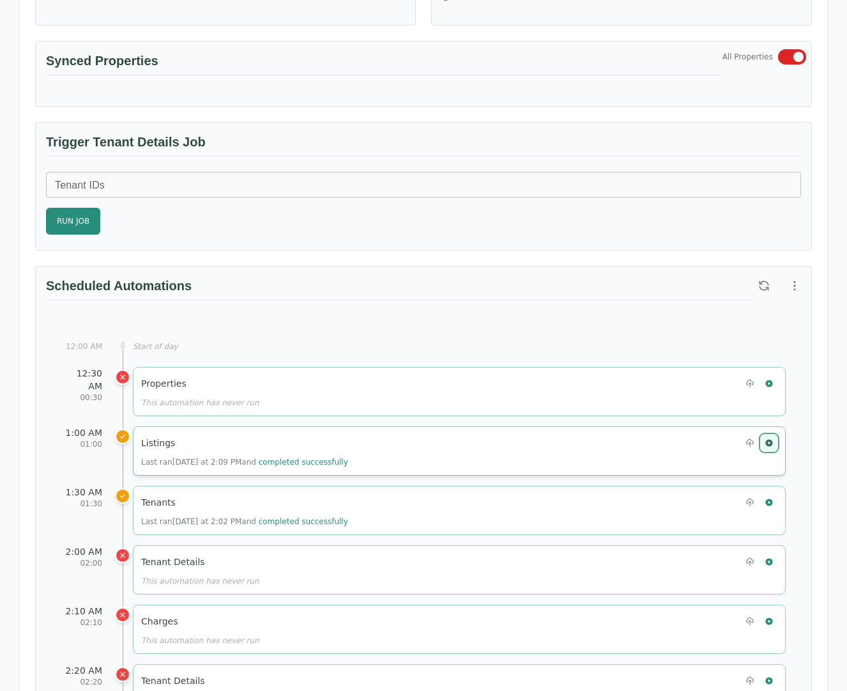
click at [772, 439] on icon "button" at bounding box center [769, 442] width 7 height 7
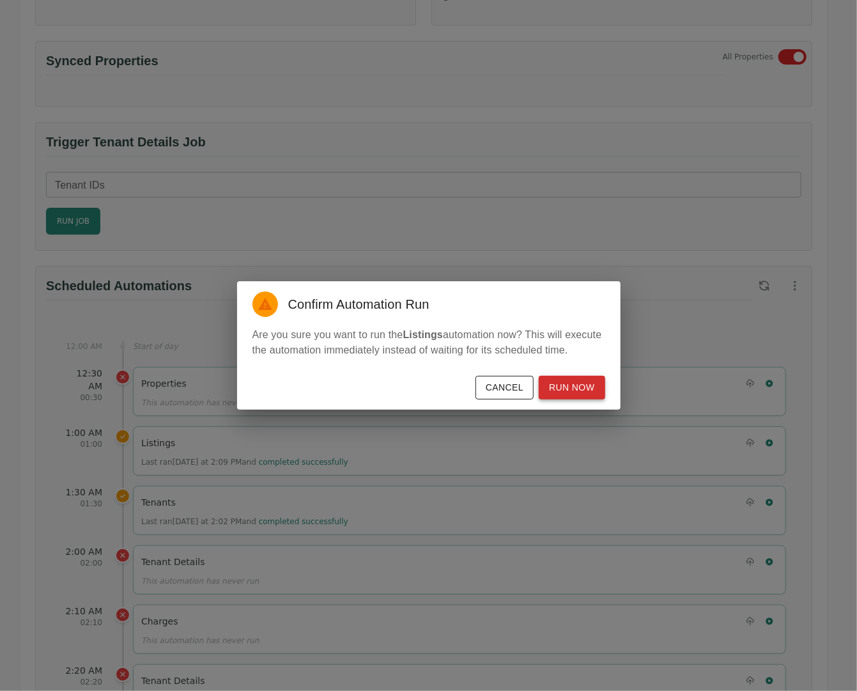
click at [591, 389] on button "Run Now" at bounding box center [572, 388] width 66 height 24
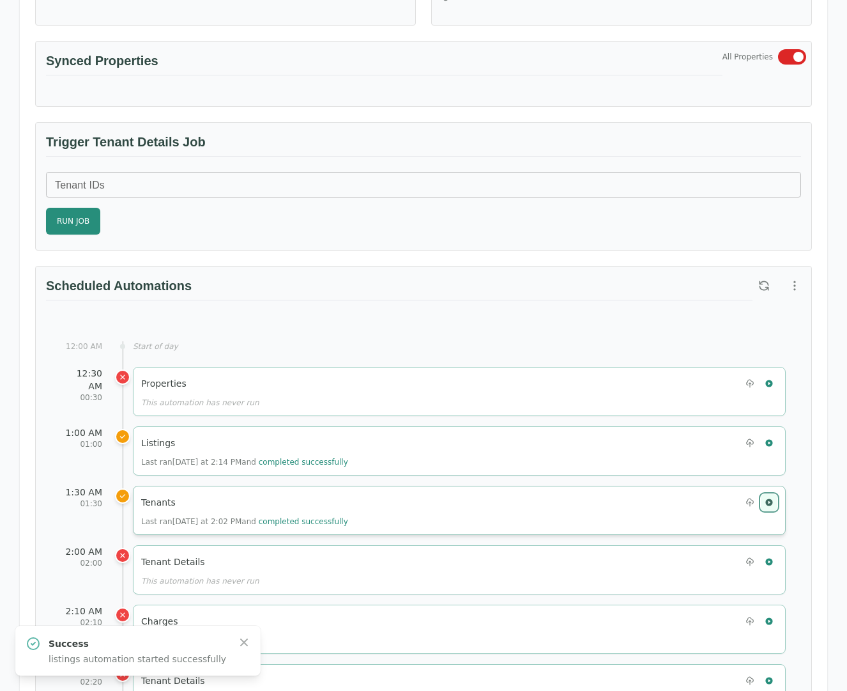
click at [773, 498] on icon "button" at bounding box center [769, 502] width 9 height 9
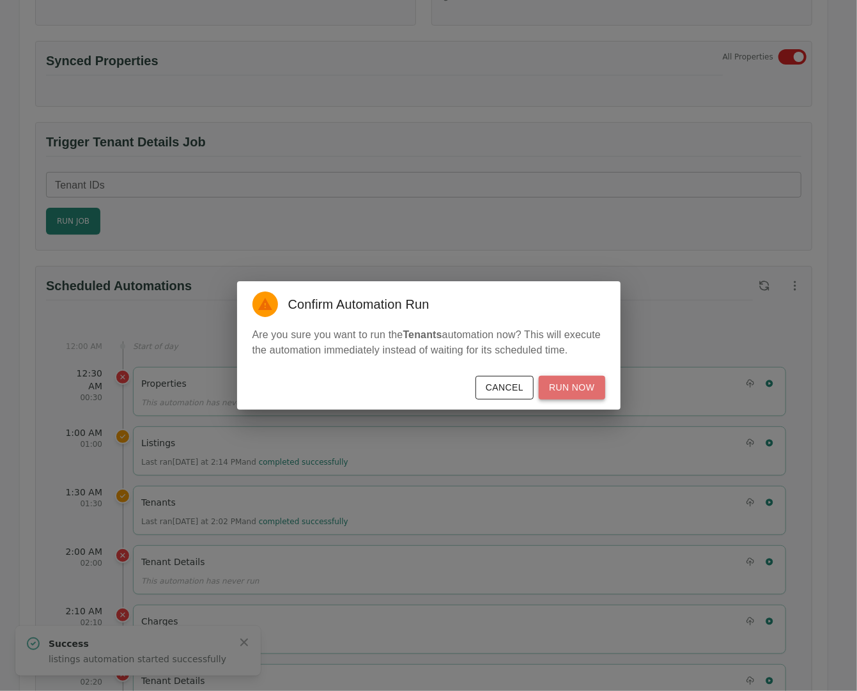
click at [584, 394] on button "Run Now" at bounding box center [572, 388] width 66 height 24
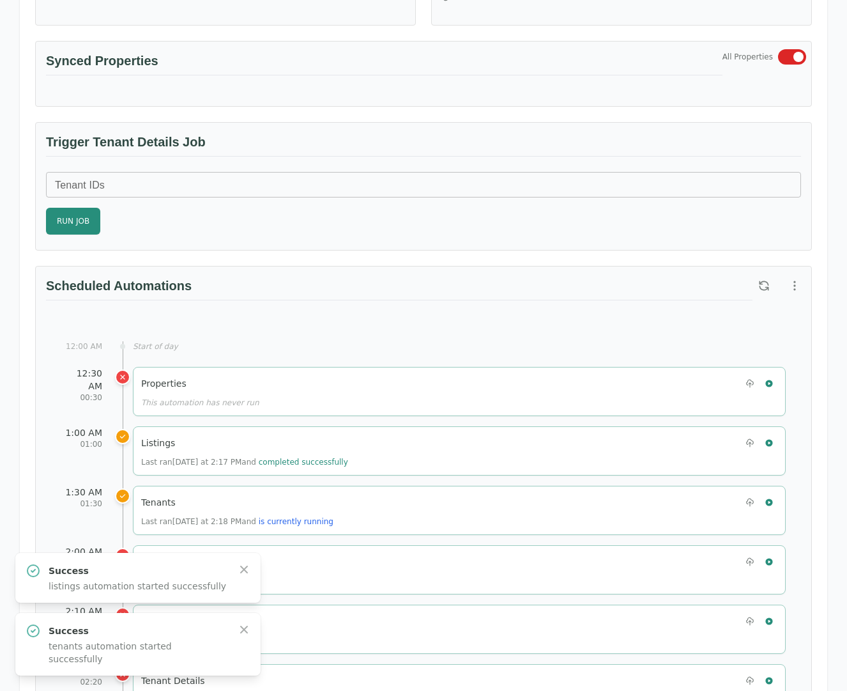
click at [829, 683] on div "Test Landlord RealPage Test Landlord LLC landlord.realpage@occupi.app Details M…" at bounding box center [424, 653] width 818 height 1992
click at [770, 383] on button "button" at bounding box center [769, 383] width 17 height 17
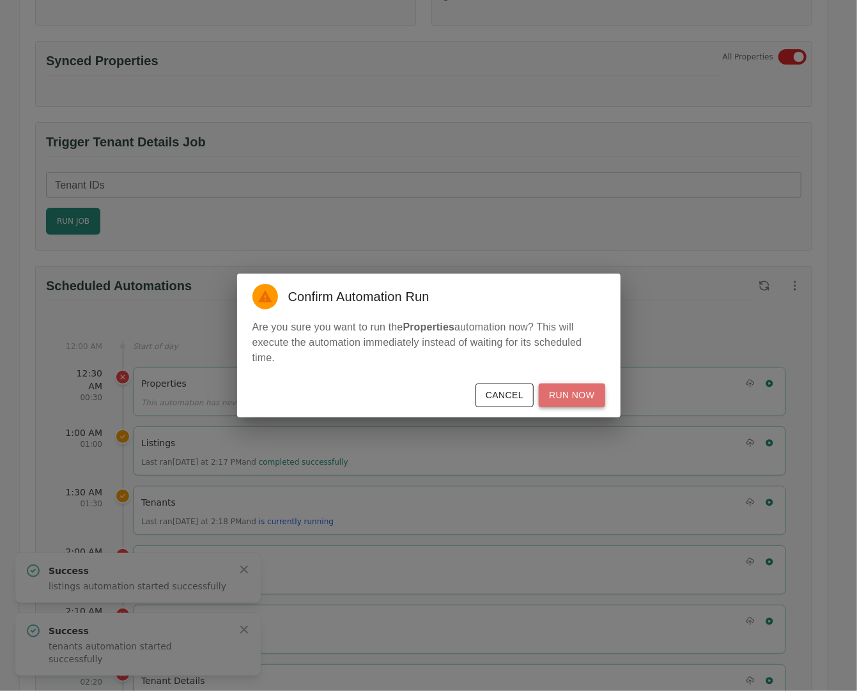
click at [582, 394] on button "Run Now" at bounding box center [572, 395] width 66 height 24
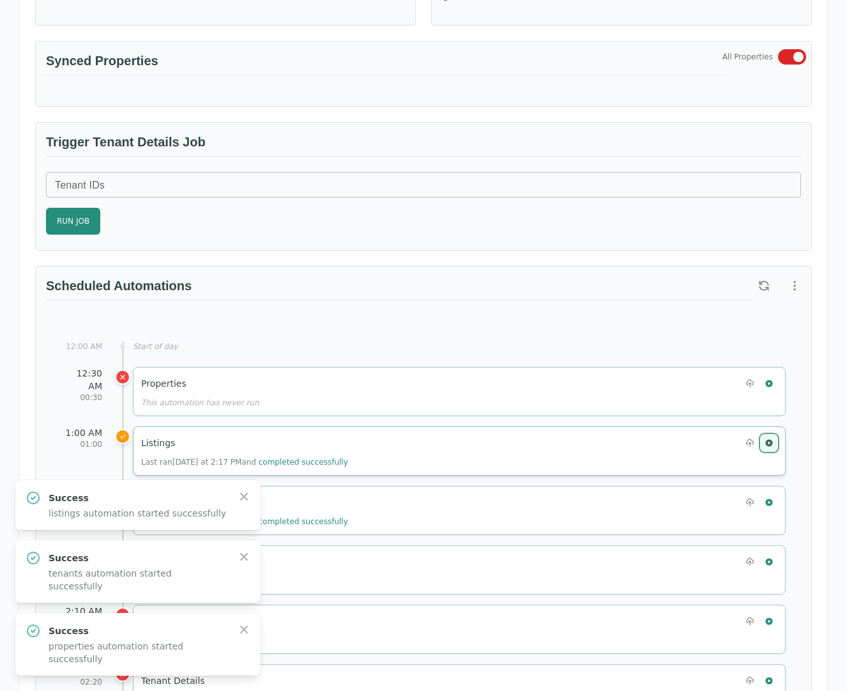
click at [776, 435] on button "button" at bounding box center [769, 443] width 17 height 17
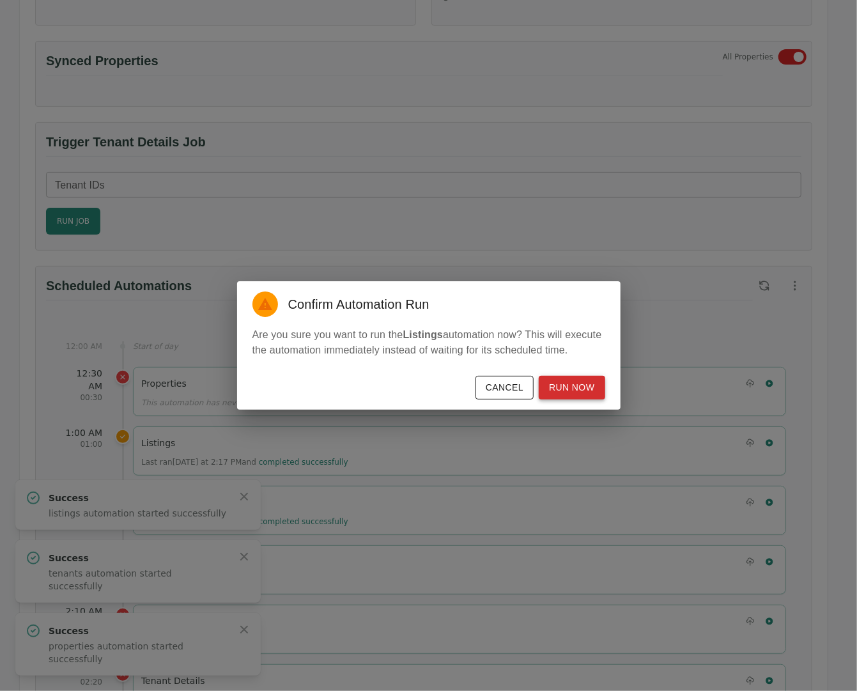
click at [574, 384] on button "Run Now" at bounding box center [572, 388] width 66 height 24
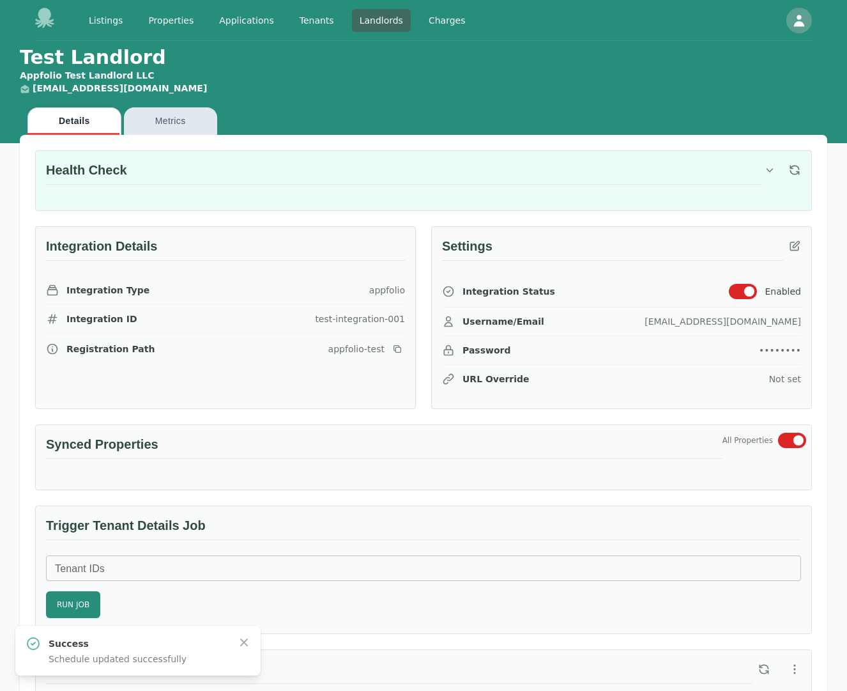
scroll to position [383, 0]
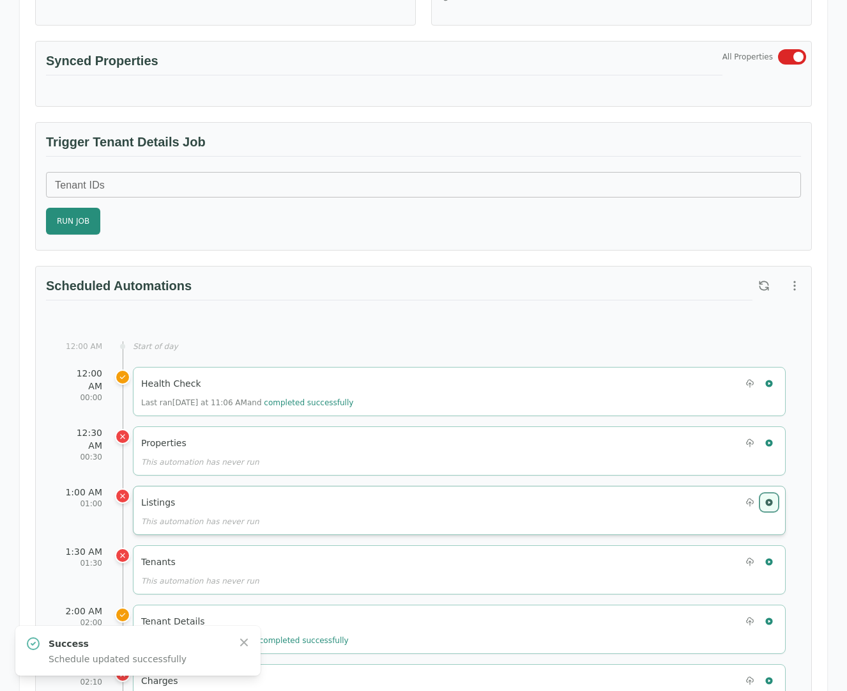
click at [764, 497] on button "button" at bounding box center [769, 502] width 17 height 17
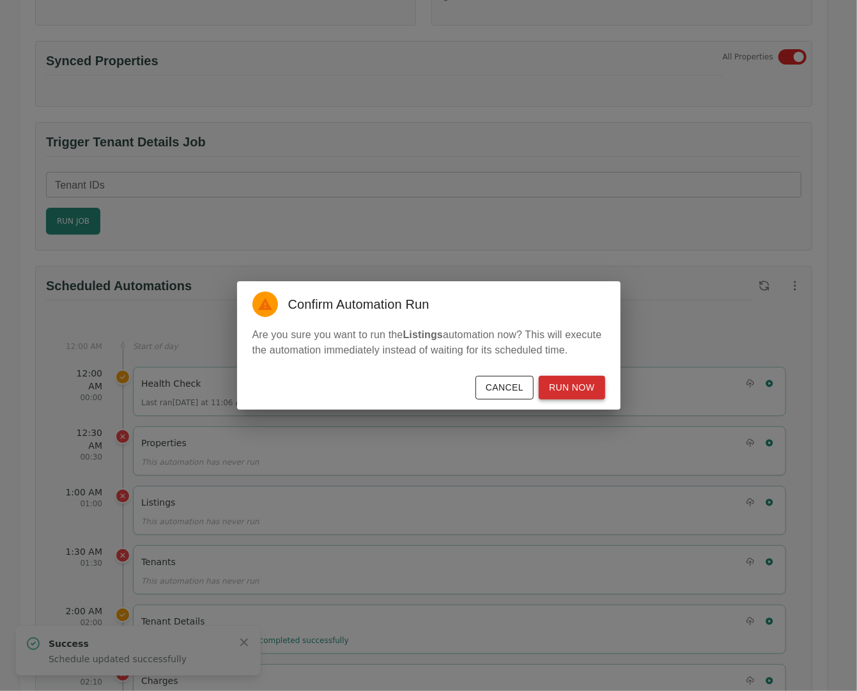
click at [580, 385] on button "Run Now" at bounding box center [572, 388] width 66 height 24
